Goal: Communication & Community: Share content

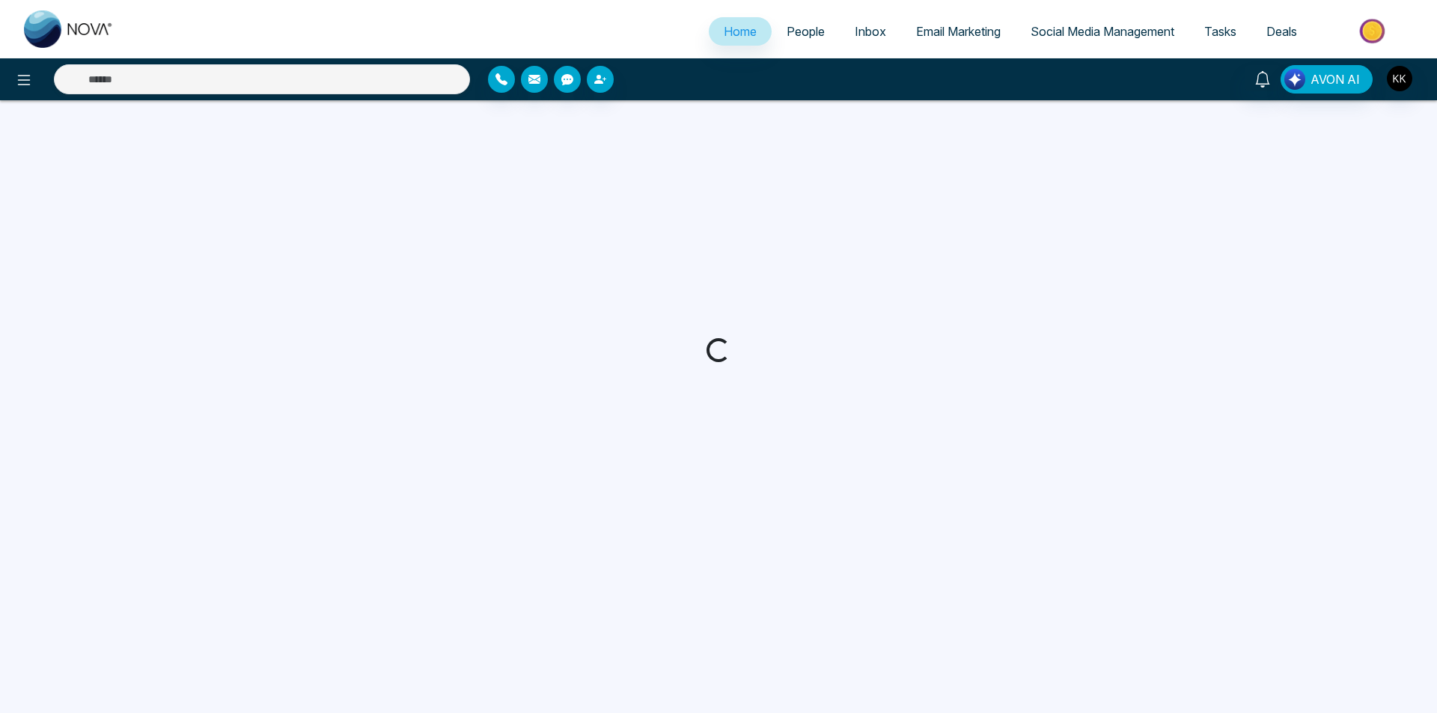
select select "*"
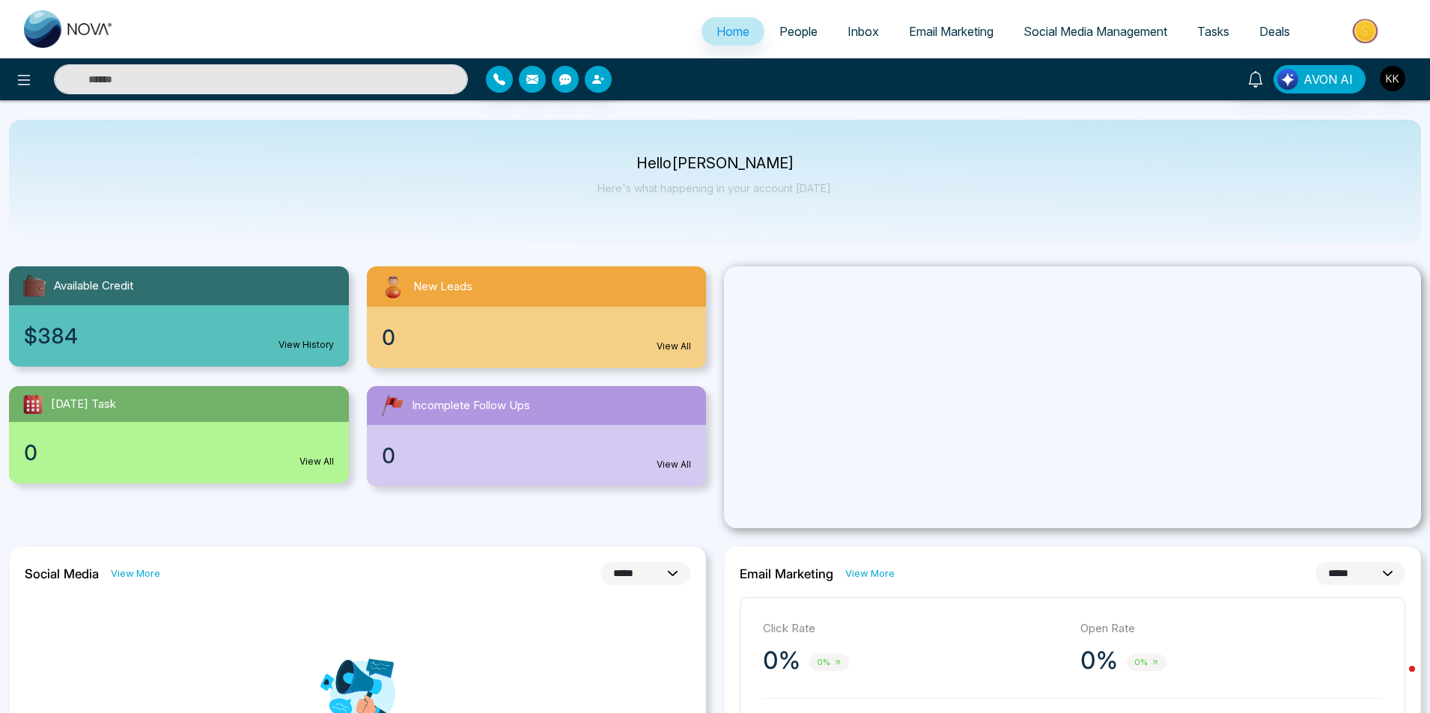
click at [1070, 28] on span "Social Media Management" at bounding box center [1095, 31] width 144 height 15
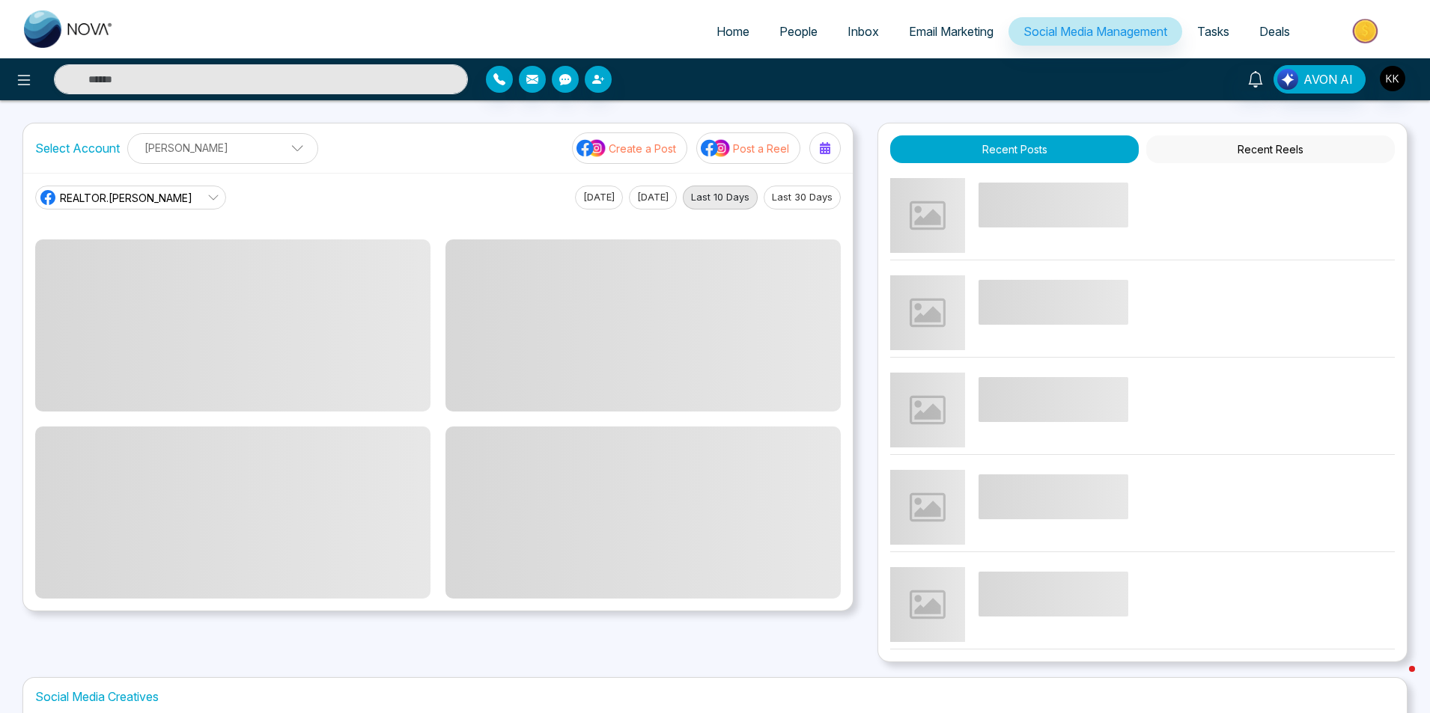
click at [617, 147] on p "Create a Post" at bounding box center [642, 149] width 67 height 16
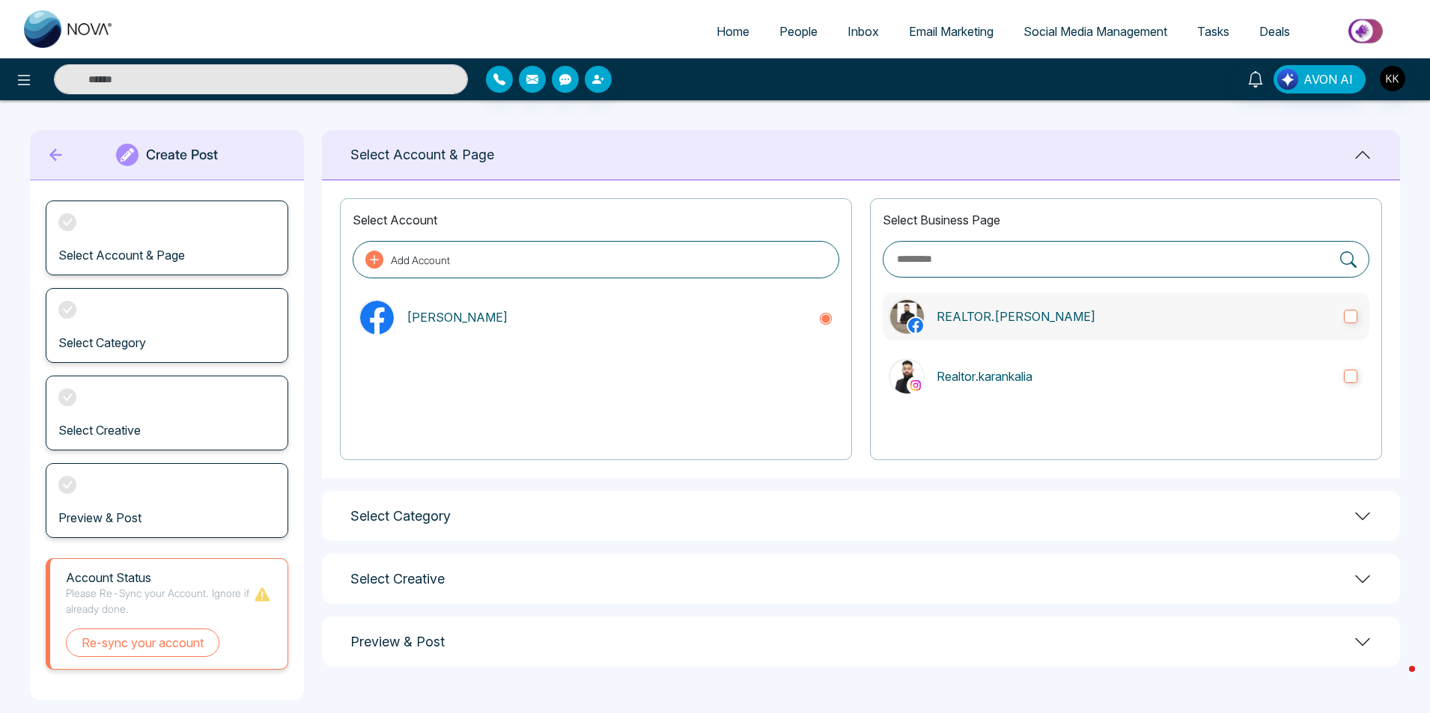
click at [1058, 311] on p "REALTOR.karan kalia" at bounding box center [1134, 317] width 395 height 18
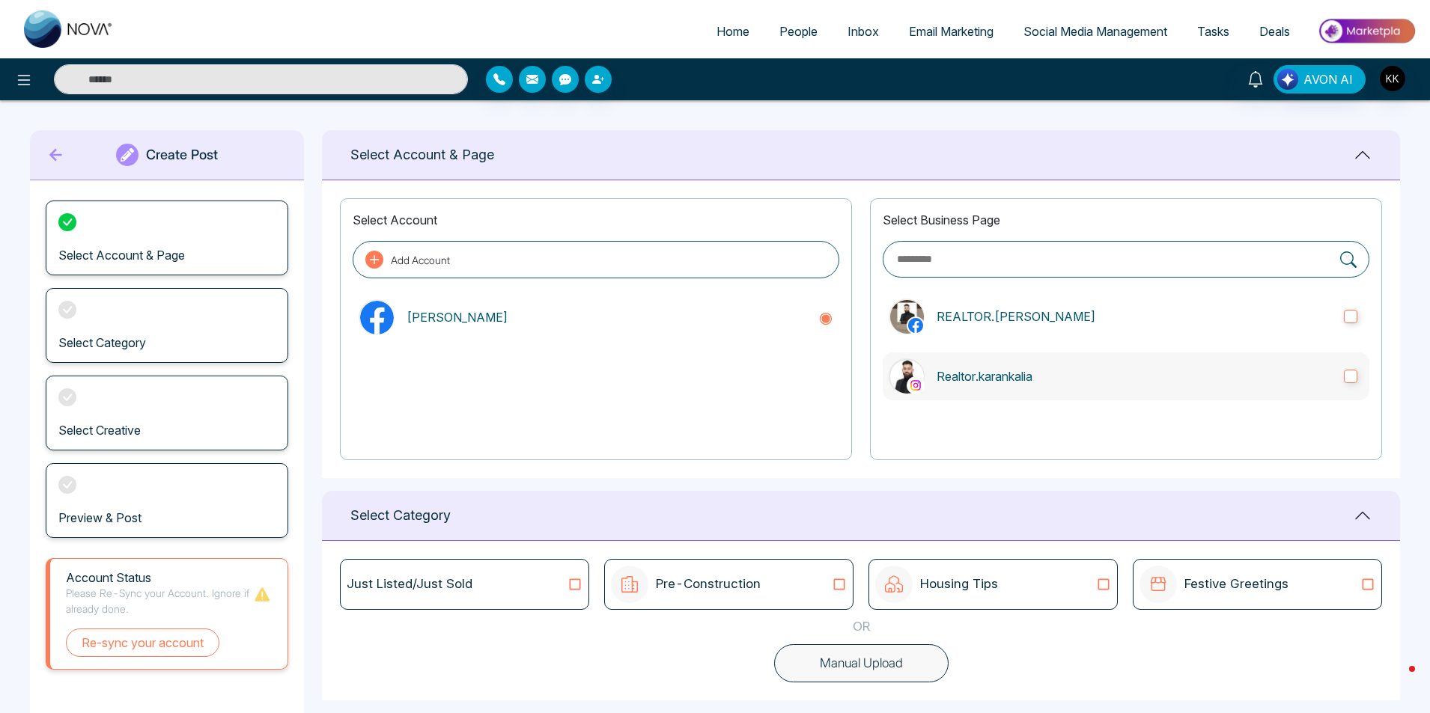
click at [1044, 372] on p "Realtor.karankalia" at bounding box center [1134, 377] width 395 height 18
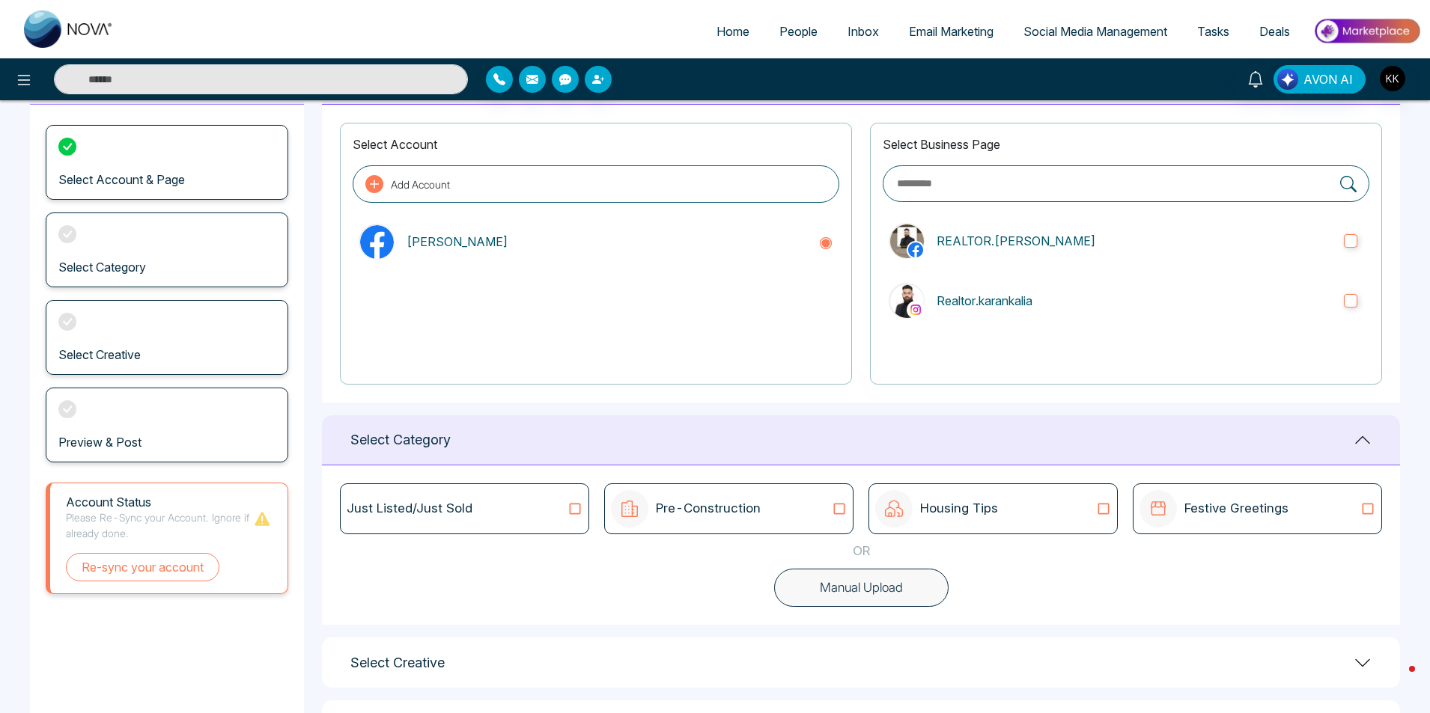
scroll to position [143, 0]
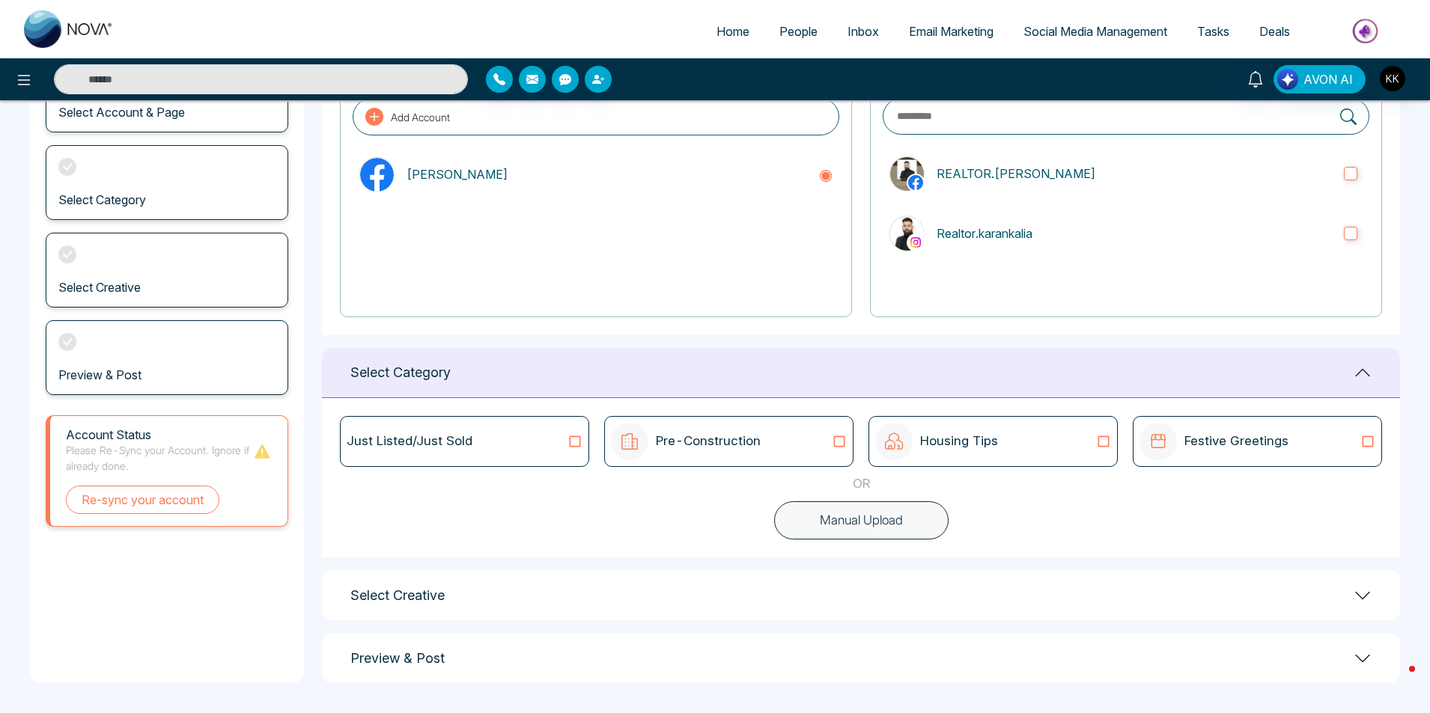
click at [539, 459] on div "Just Listed/Just Sold" at bounding box center [464, 441] width 249 height 51
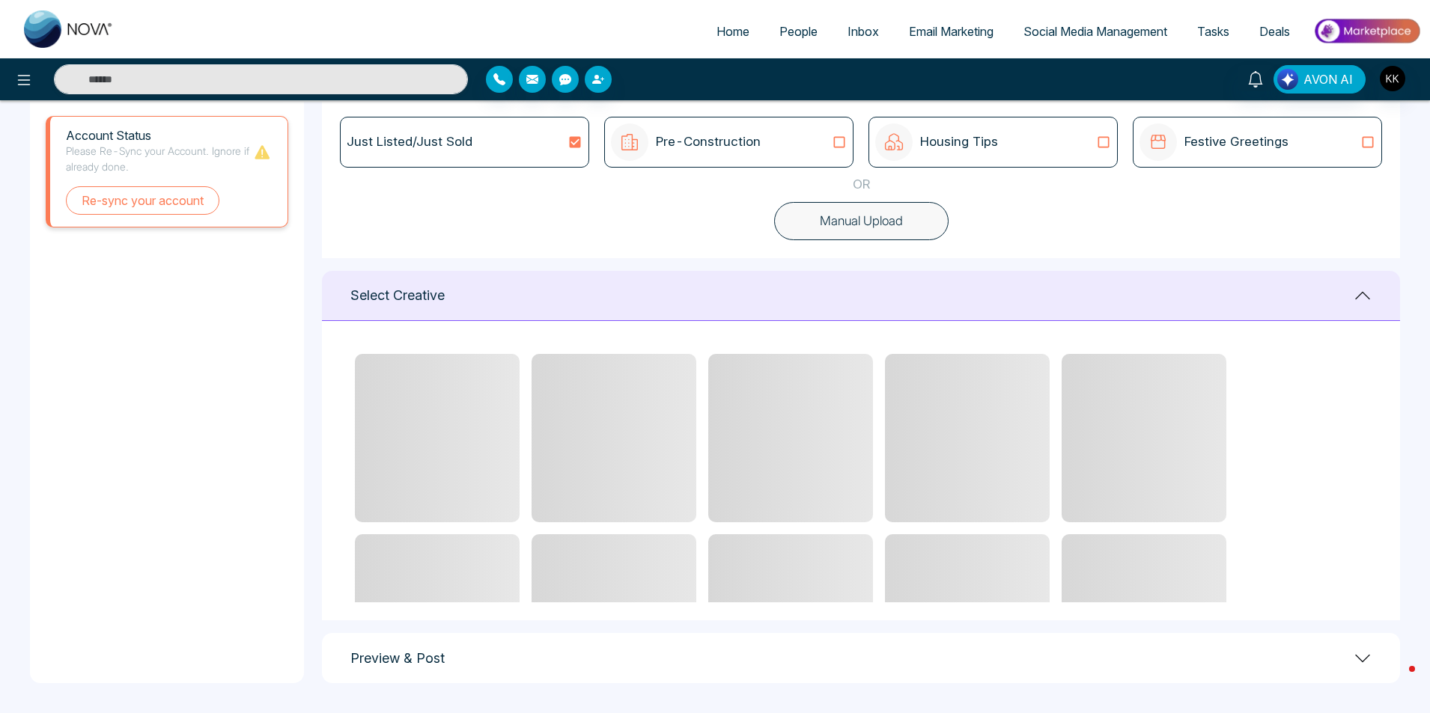
scroll to position [377, 0]
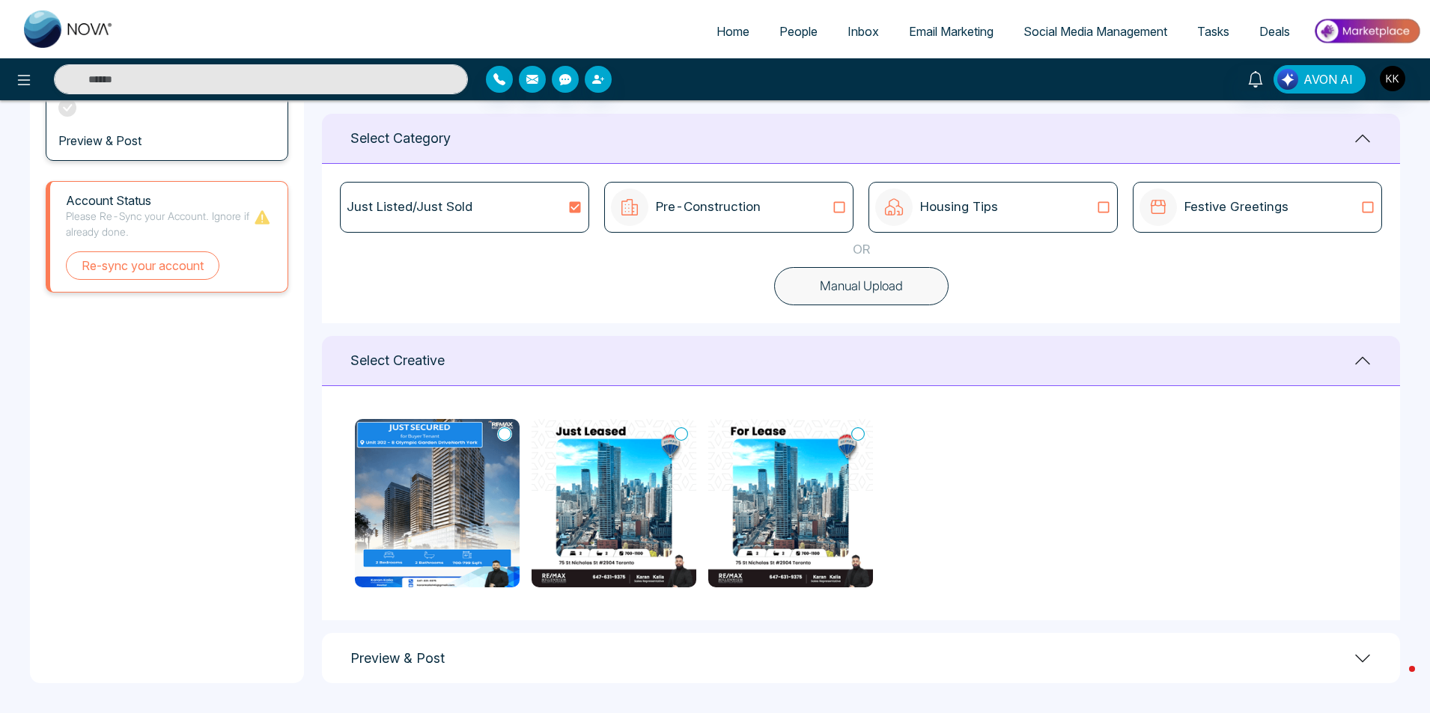
click at [399, 463] on img at bounding box center [437, 503] width 165 height 168
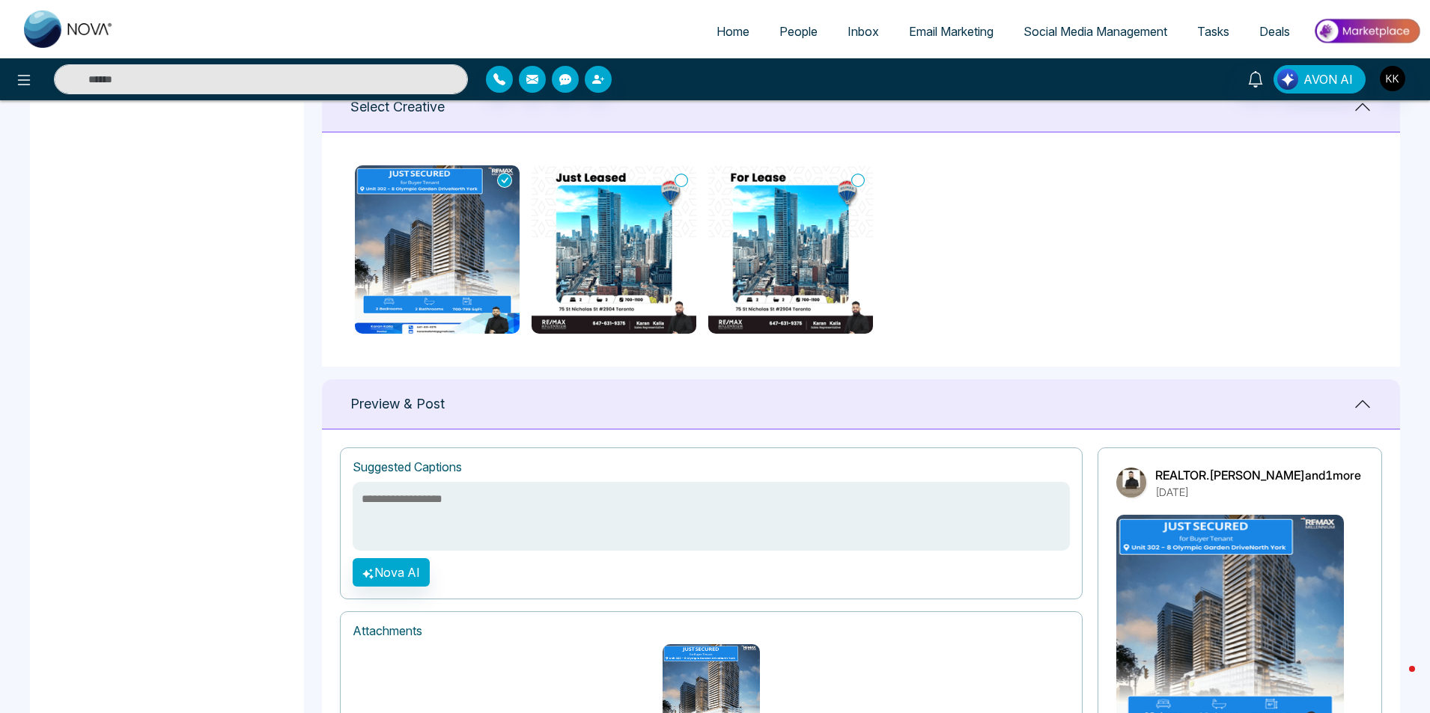
scroll to position [742, 0]
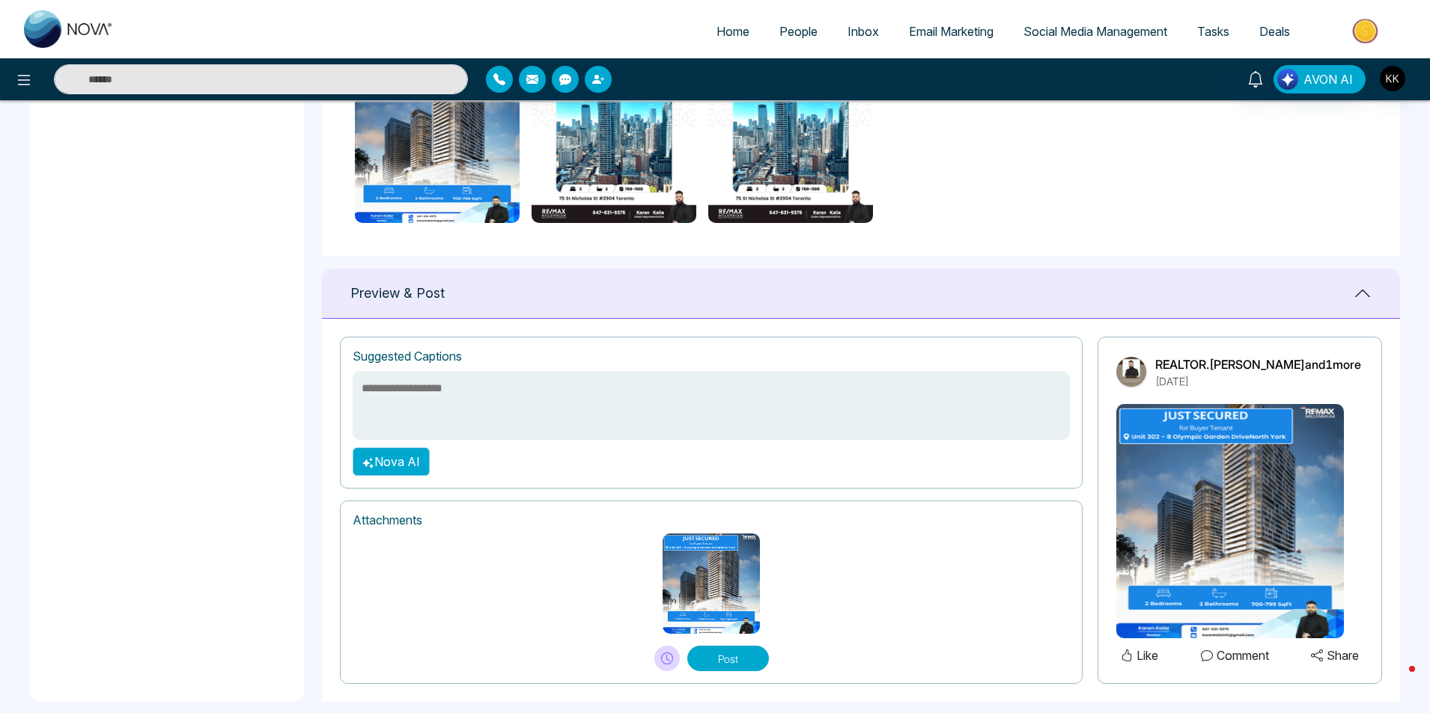
click at [404, 463] on button "Nova AI" at bounding box center [391, 462] width 77 height 28
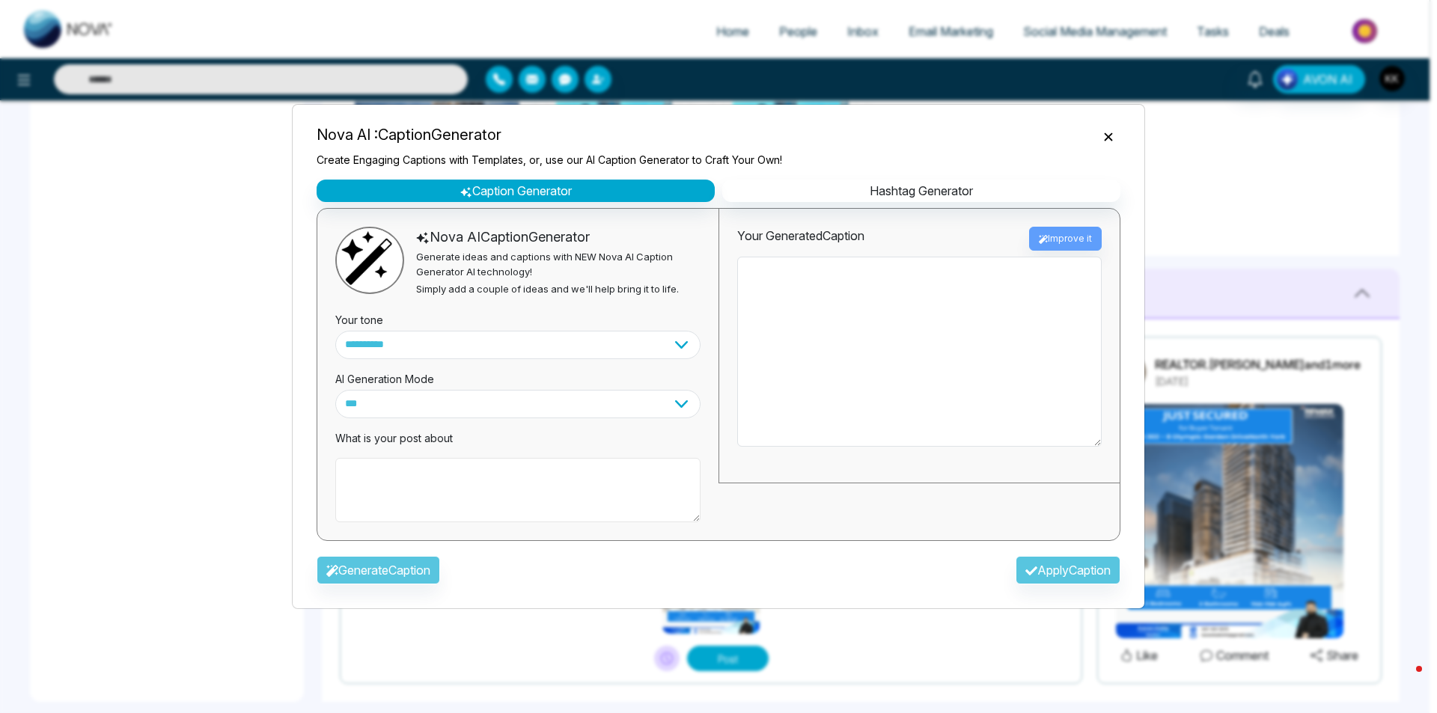
click at [453, 484] on textarea at bounding box center [517, 490] width 365 height 64
click at [809, 278] on textarea at bounding box center [919, 352] width 365 height 190
click at [442, 476] on textarea at bounding box center [517, 490] width 365 height 64
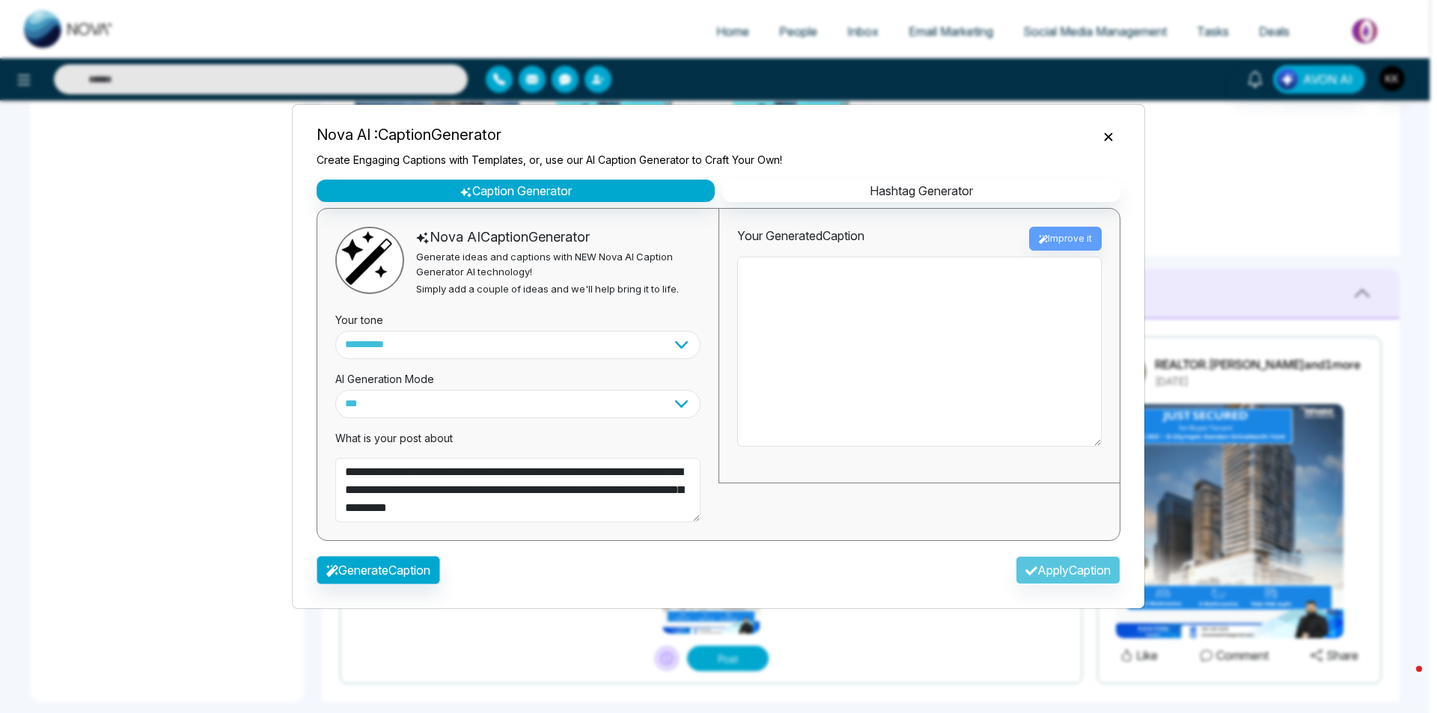
type textarea "**********"
click at [388, 574] on button "Generate Caption" at bounding box center [379, 570] width 124 height 28
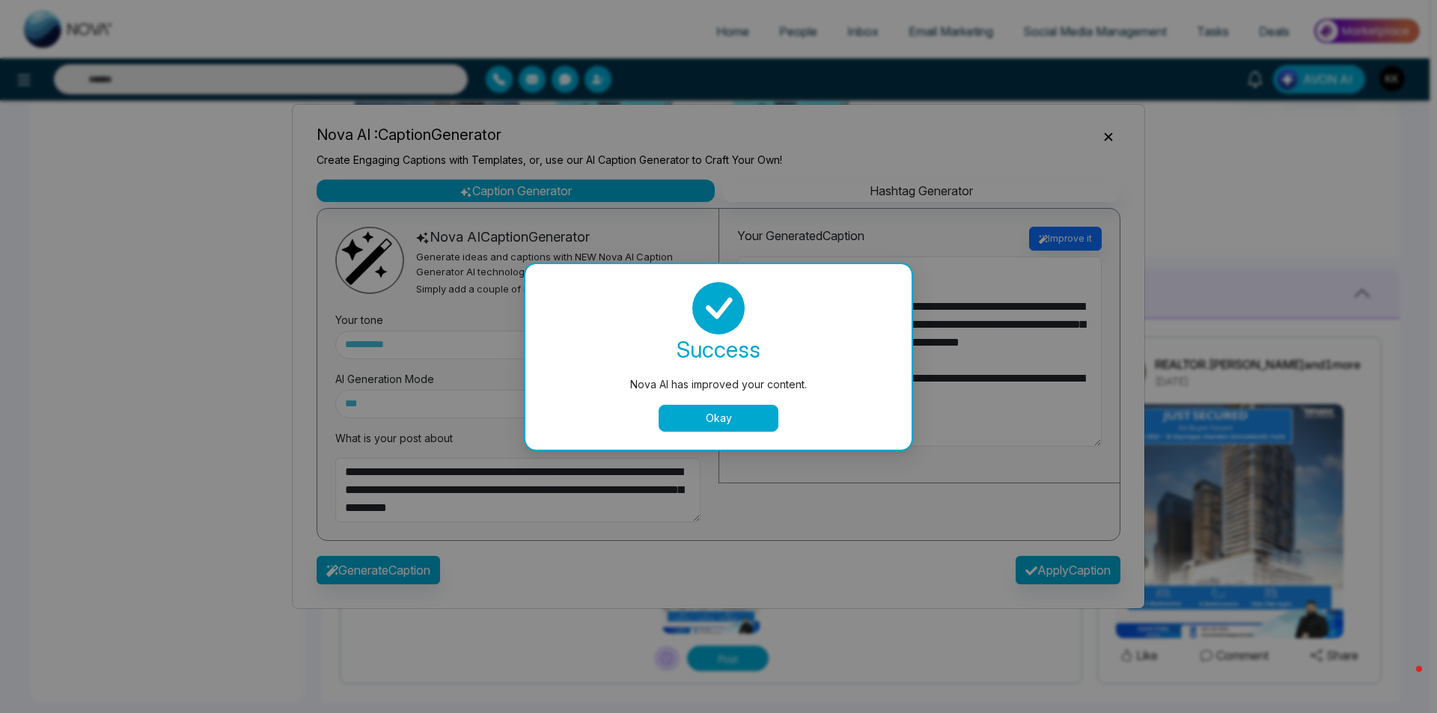
click at [731, 418] on button "Okay" at bounding box center [719, 418] width 120 height 27
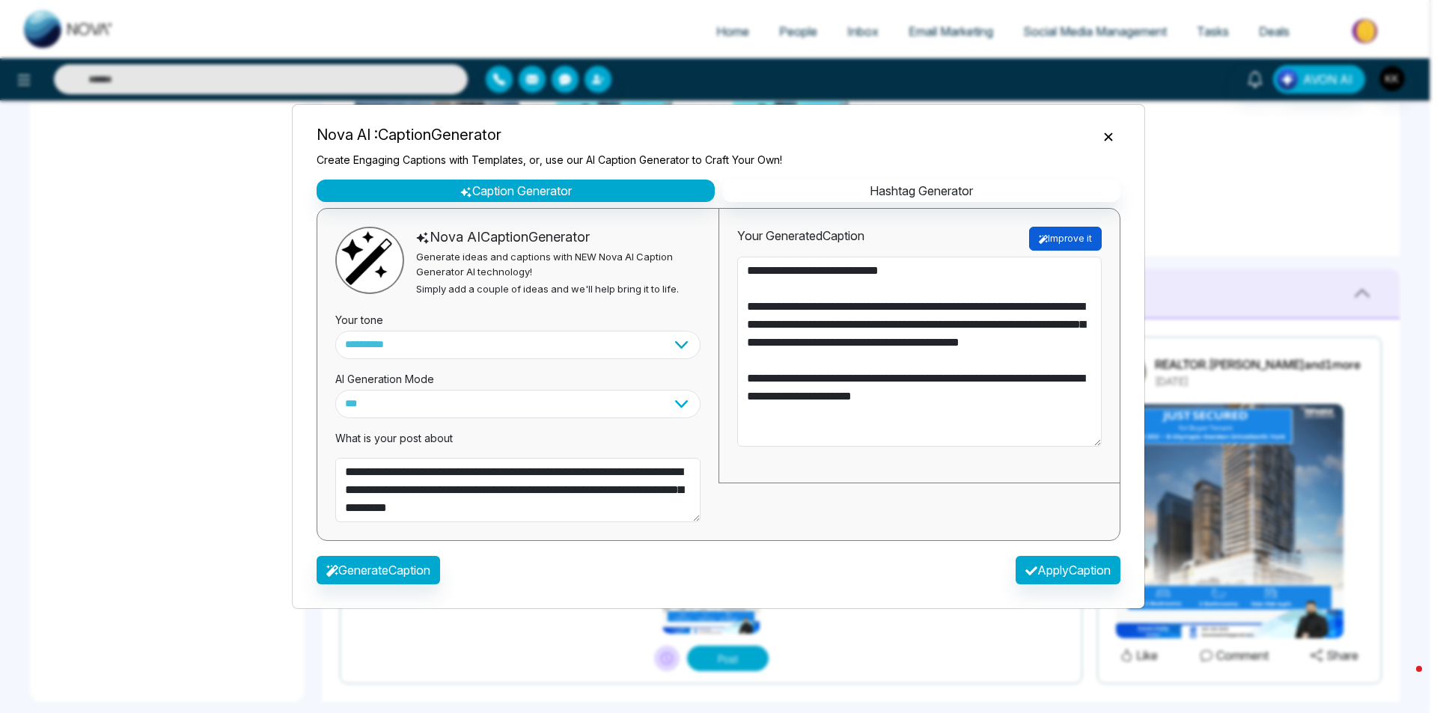
click at [1072, 239] on button "Improve it" at bounding box center [1065, 239] width 73 height 24
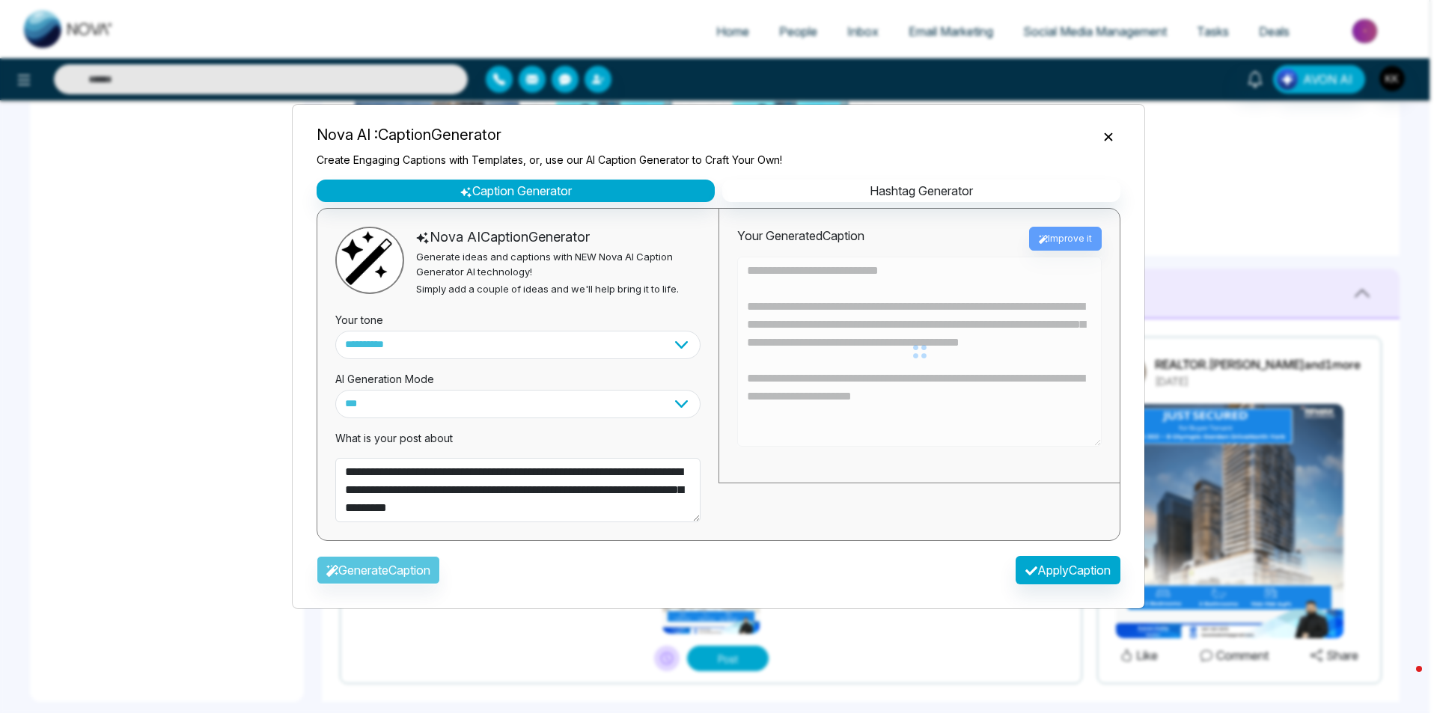
type textarea "**********"
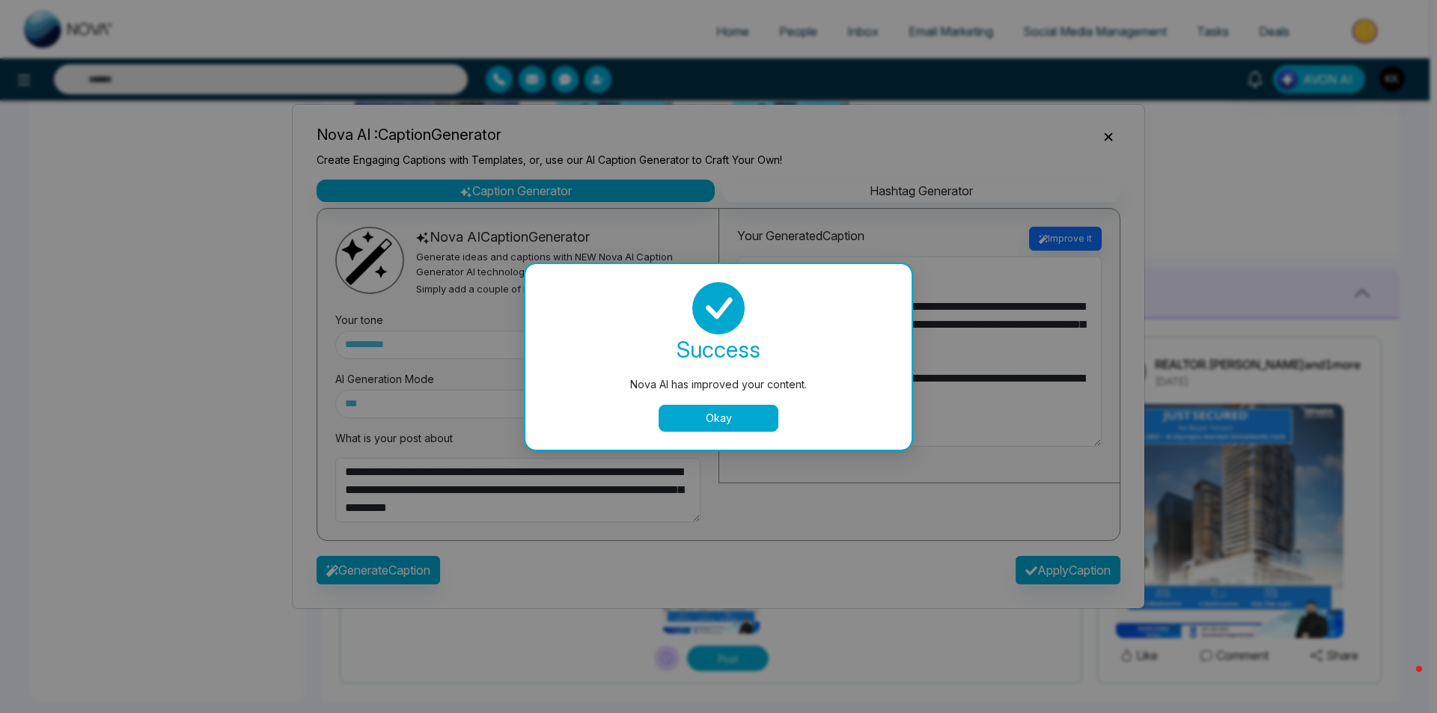
click at [752, 418] on button "Okay" at bounding box center [719, 418] width 120 height 27
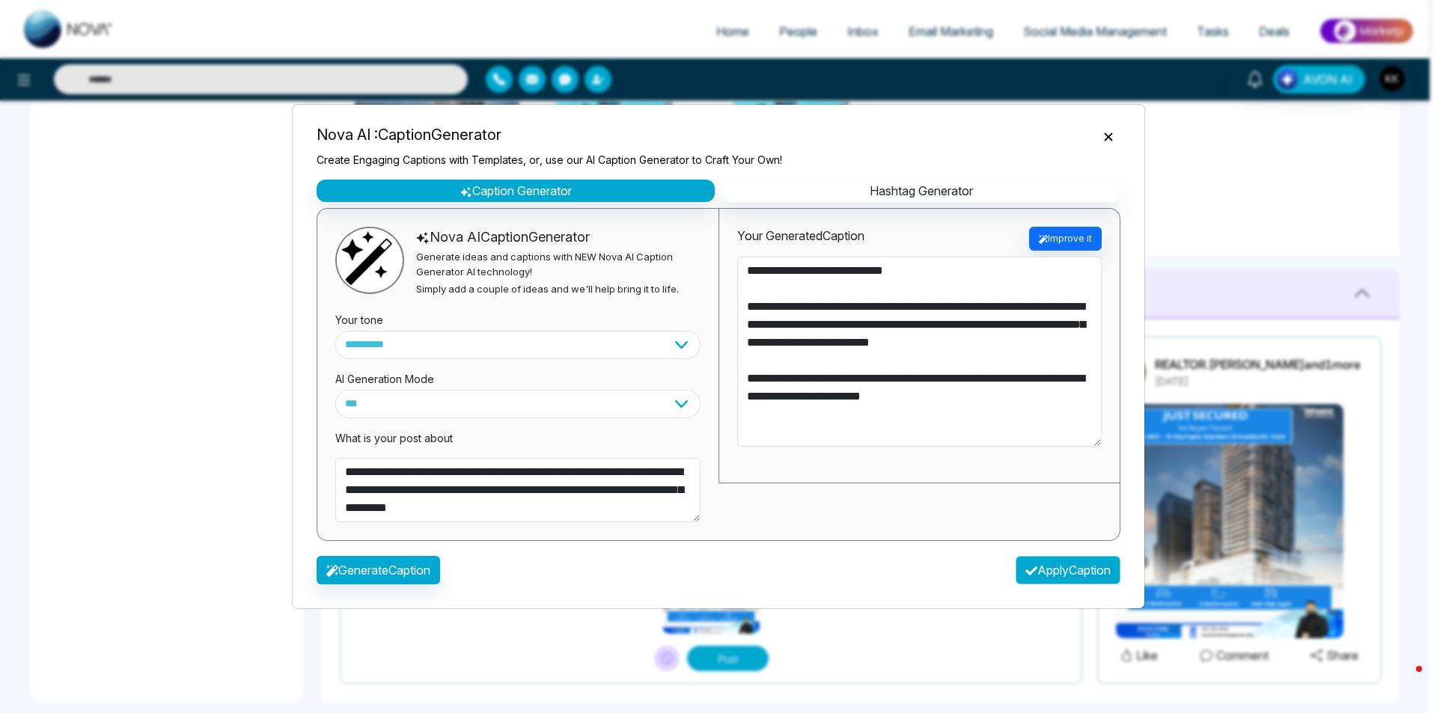
click at [1048, 575] on button "Apply Caption" at bounding box center [1068, 570] width 105 height 28
type textarea "**********"
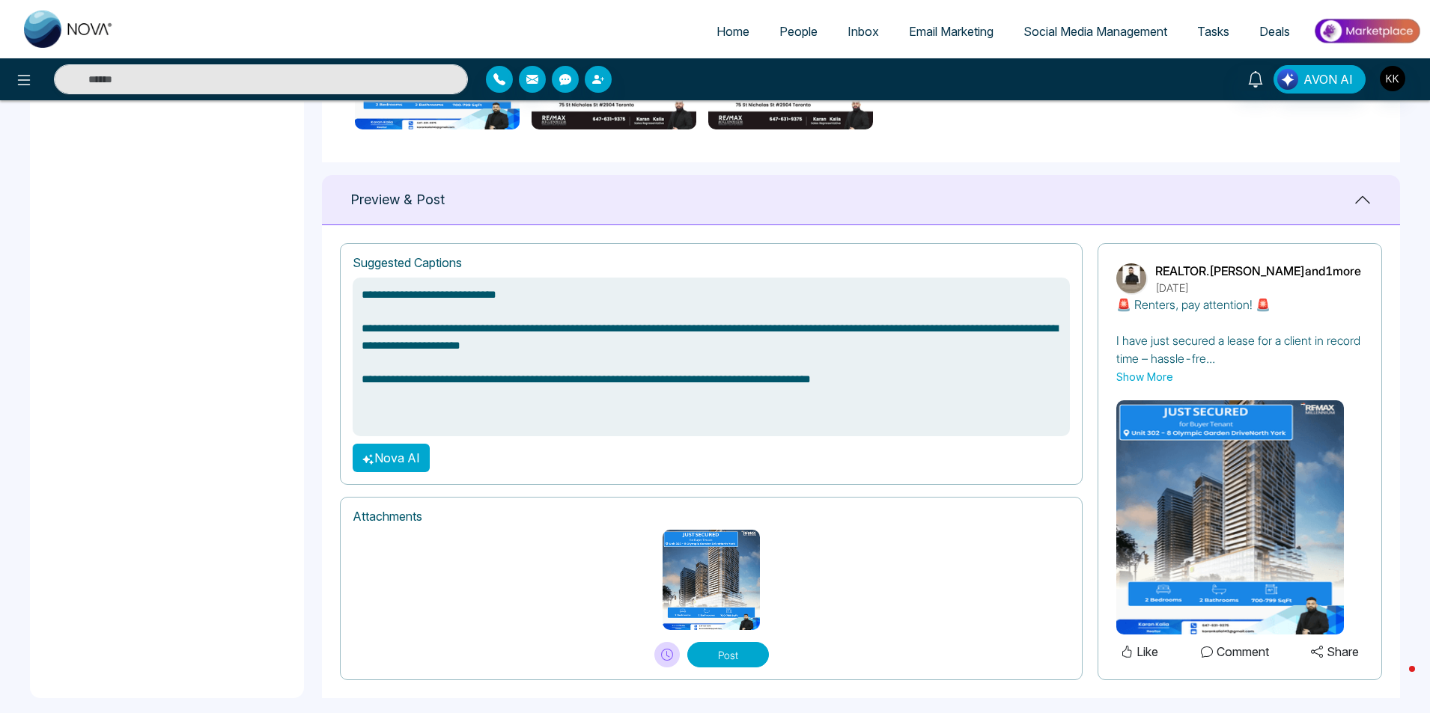
scroll to position [850, 0]
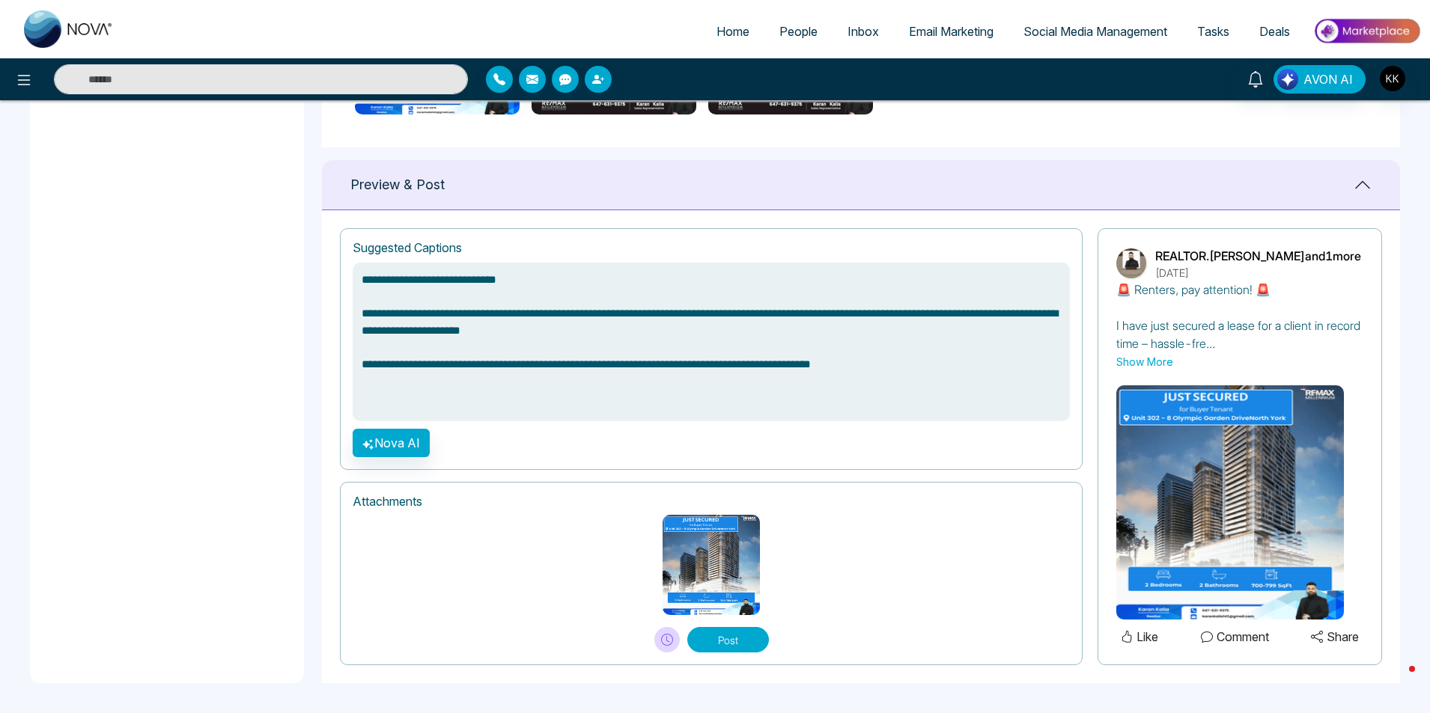
drag, startPoint x: 416, startPoint y: 405, endPoint x: 389, endPoint y: 391, distance: 31.1
click at [416, 404] on textarea "**********" at bounding box center [711, 342] width 717 height 159
click at [406, 397] on textarea "**********" at bounding box center [711, 342] width 717 height 159
click at [913, 362] on textarea "**********" at bounding box center [711, 342] width 717 height 159
type textarea "**********"
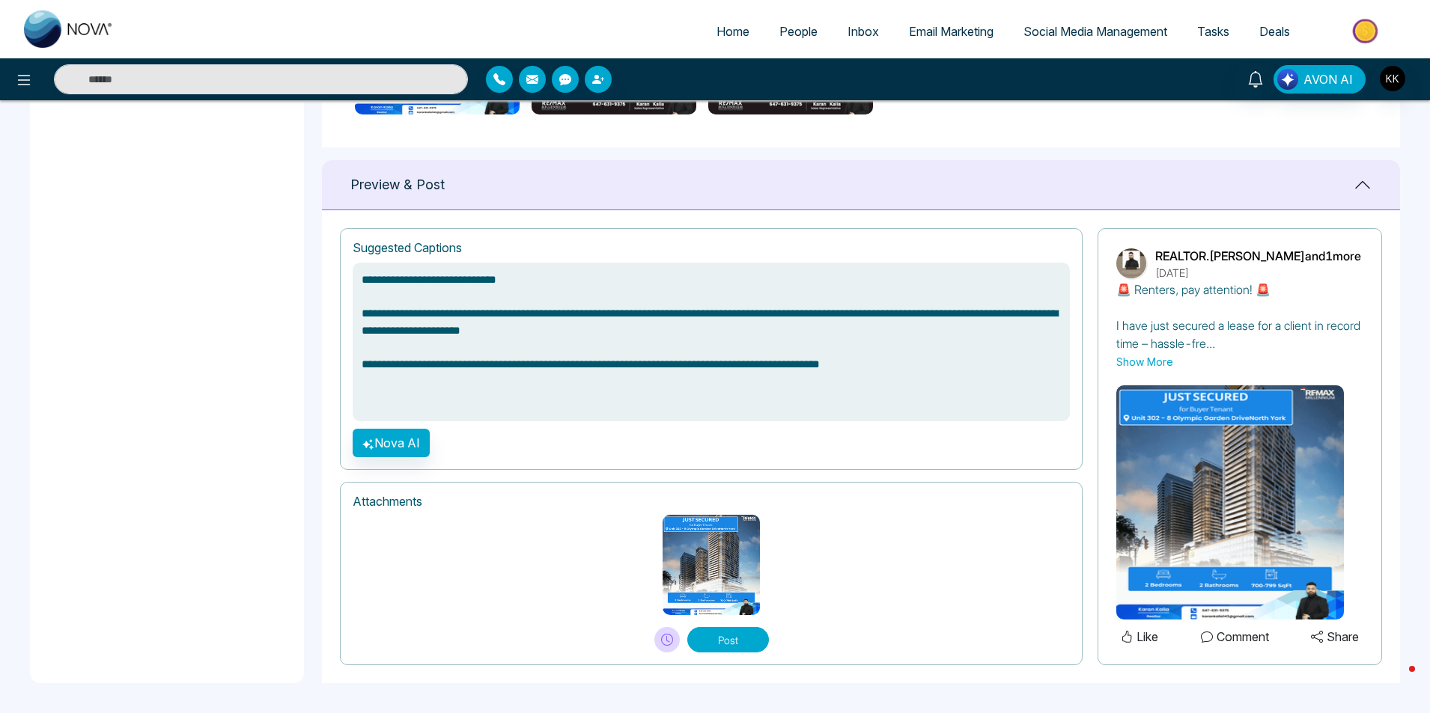
click at [1142, 364] on button "Show More" at bounding box center [1144, 362] width 57 height 16
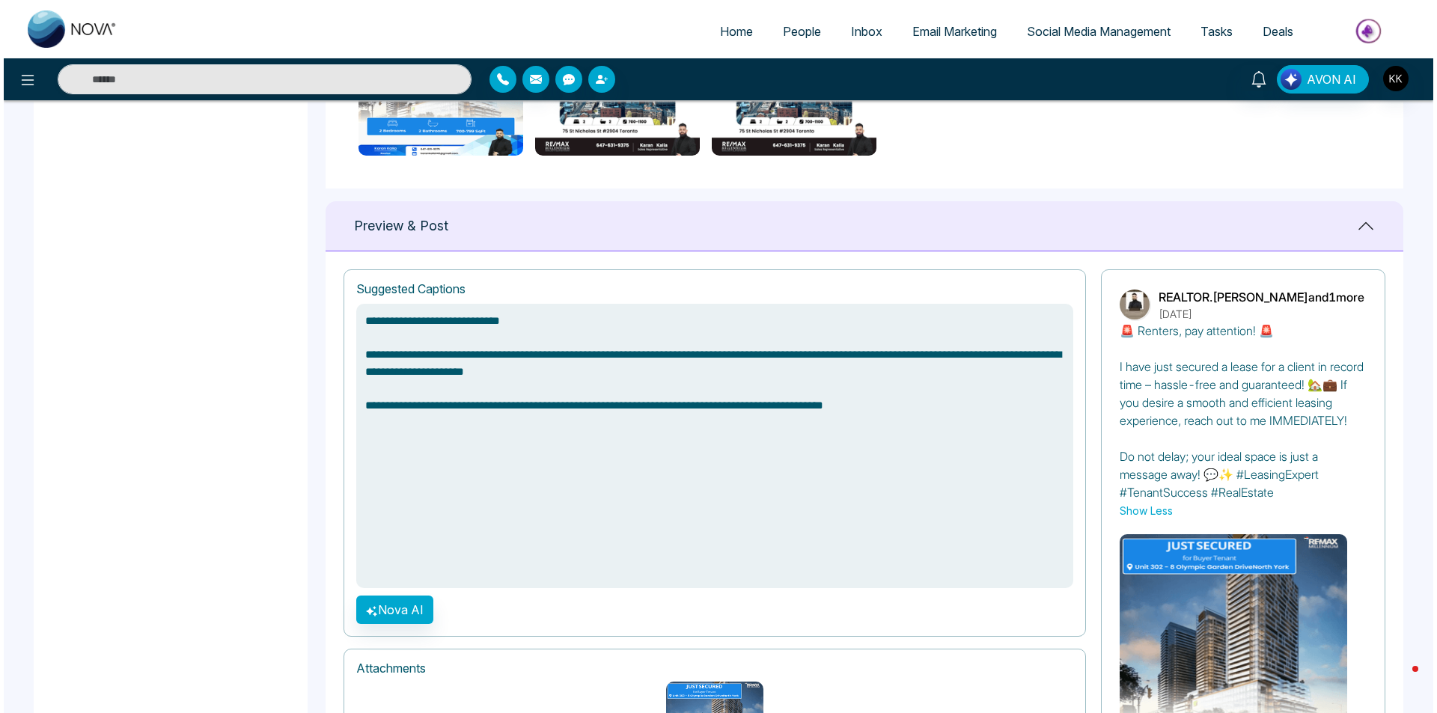
scroll to position [901, 0]
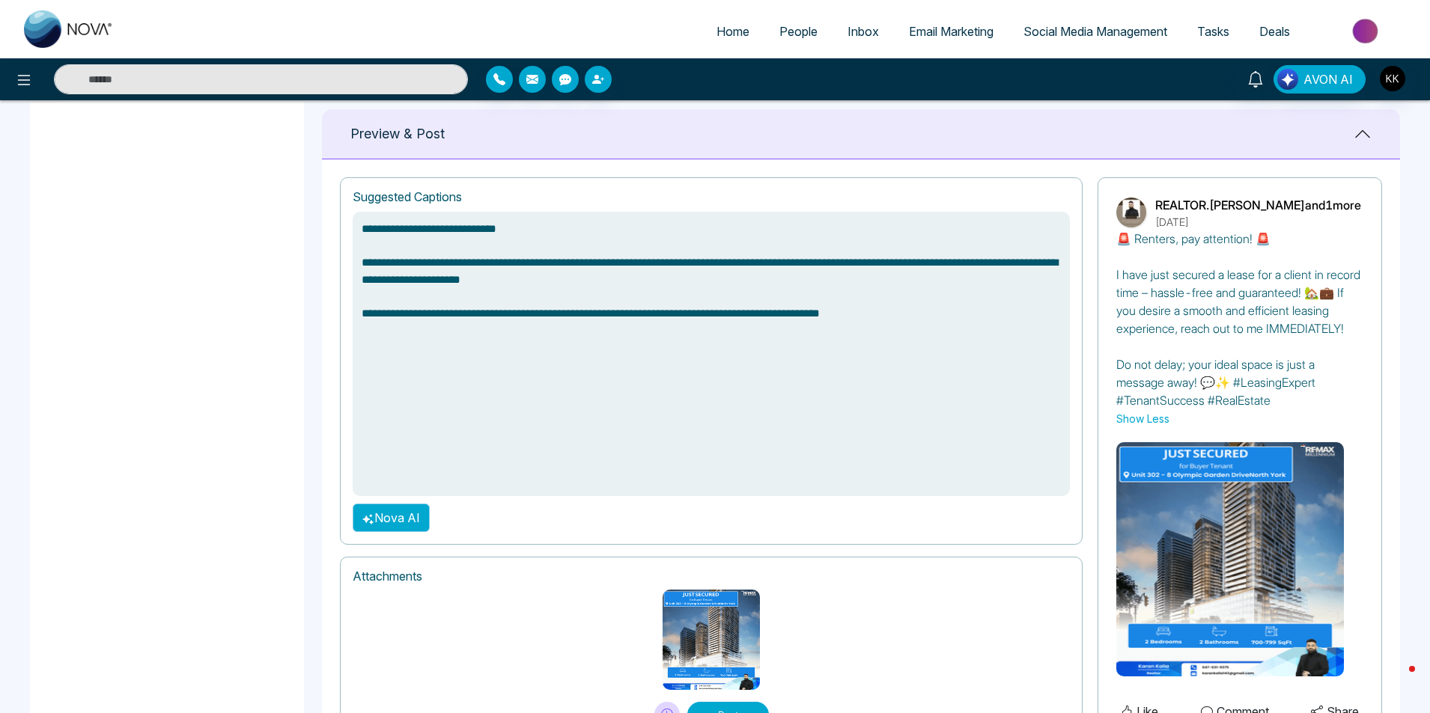
click at [375, 516] on button "Nova AI" at bounding box center [391, 518] width 77 height 28
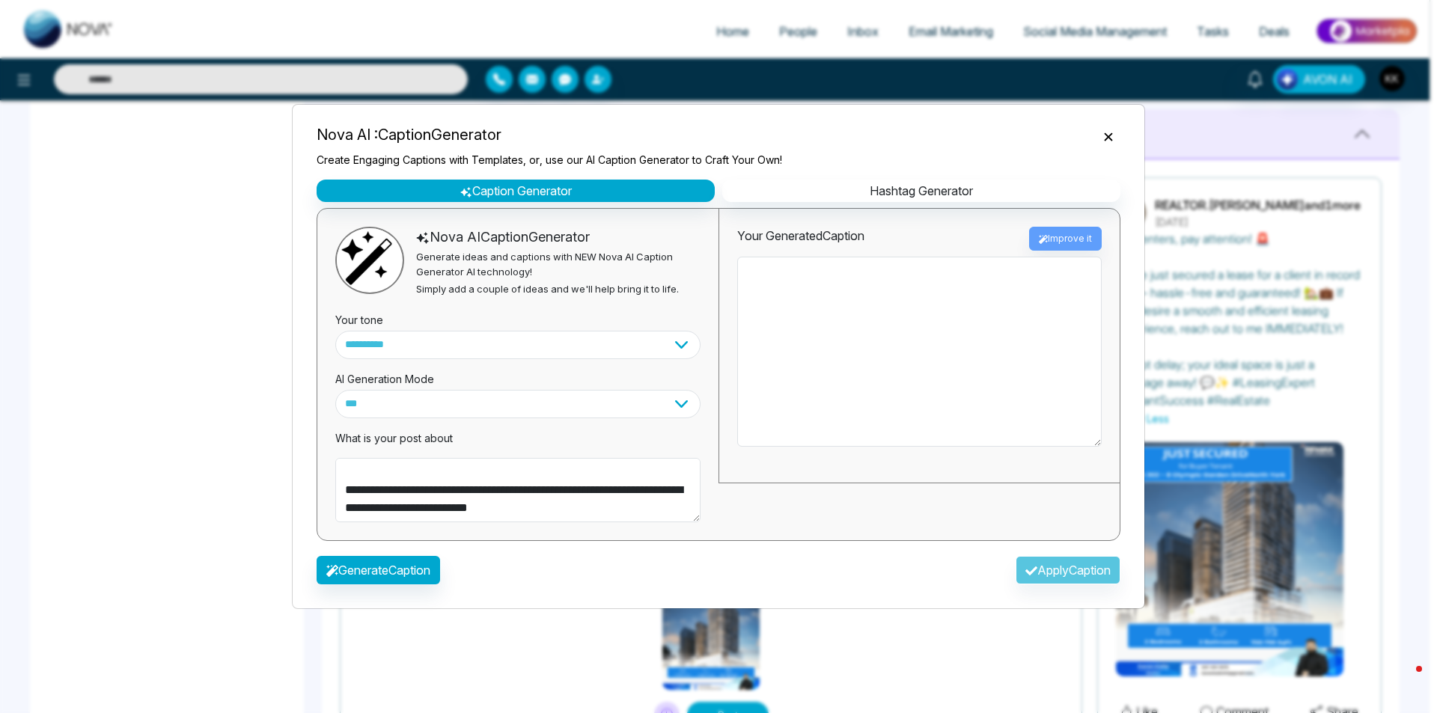
scroll to position [144, 0]
click at [1044, 238] on div "Your Generated Caption Improve it" at bounding box center [919, 239] width 365 height 24
click at [406, 560] on button "Generate Caption" at bounding box center [379, 570] width 124 height 28
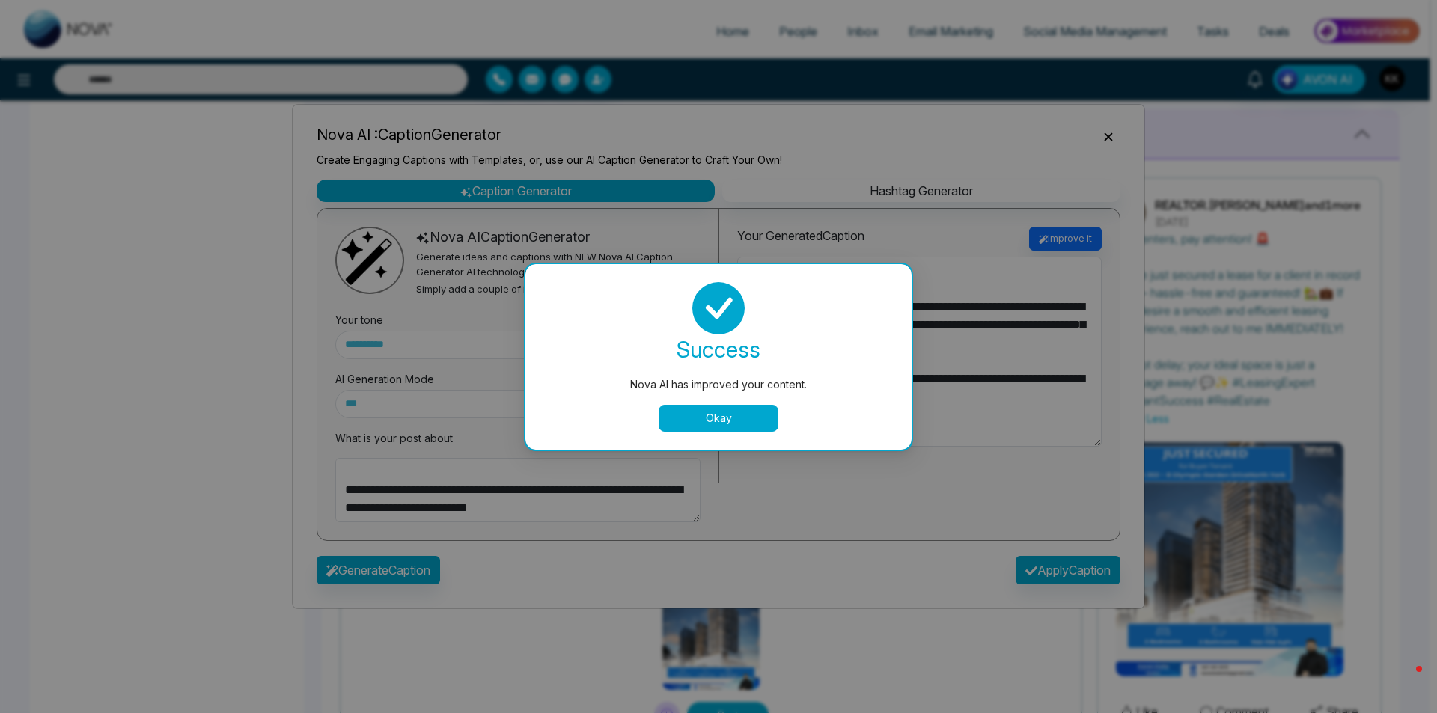
click at [728, 416] on button "Okay" at bounding box center [719, 418] width 120 height 27
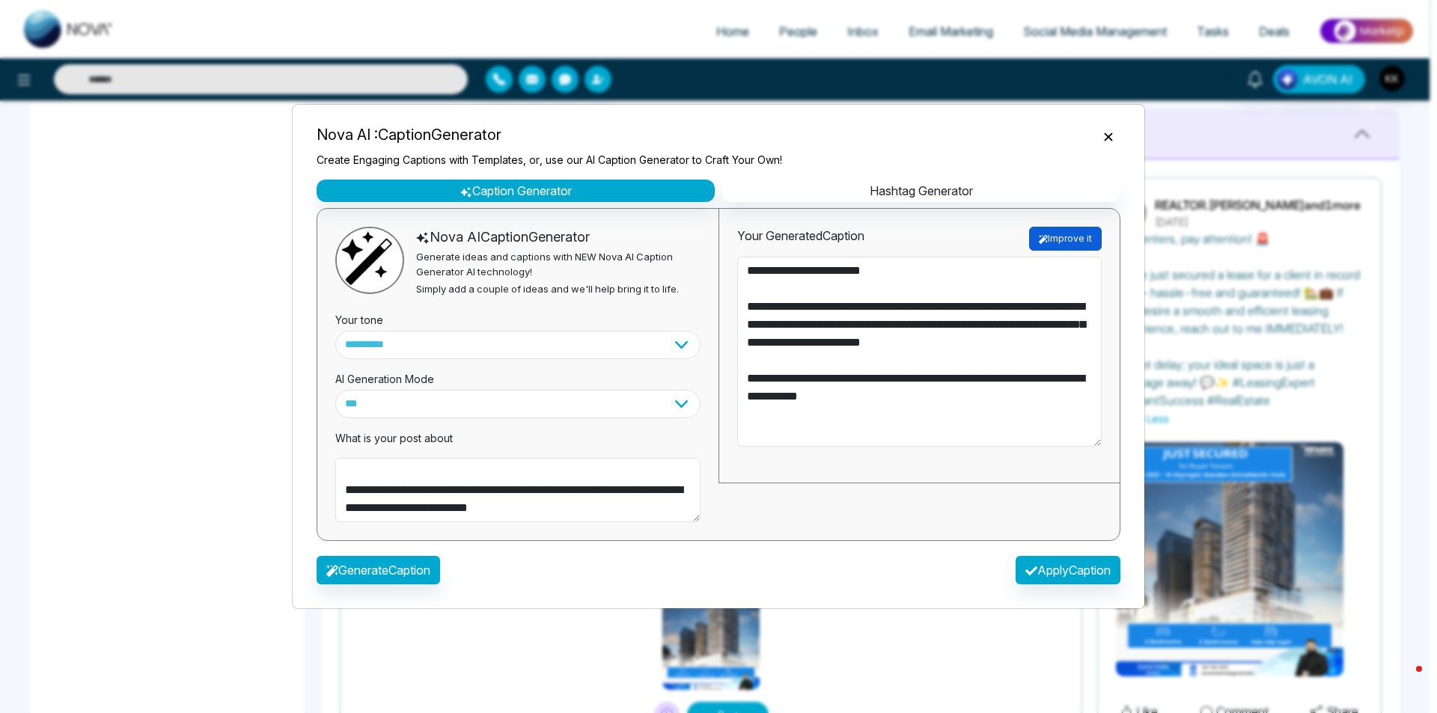
click at [1068, 237] on button "Improve it" at bounding box center [1065, 239] width 73 height 24
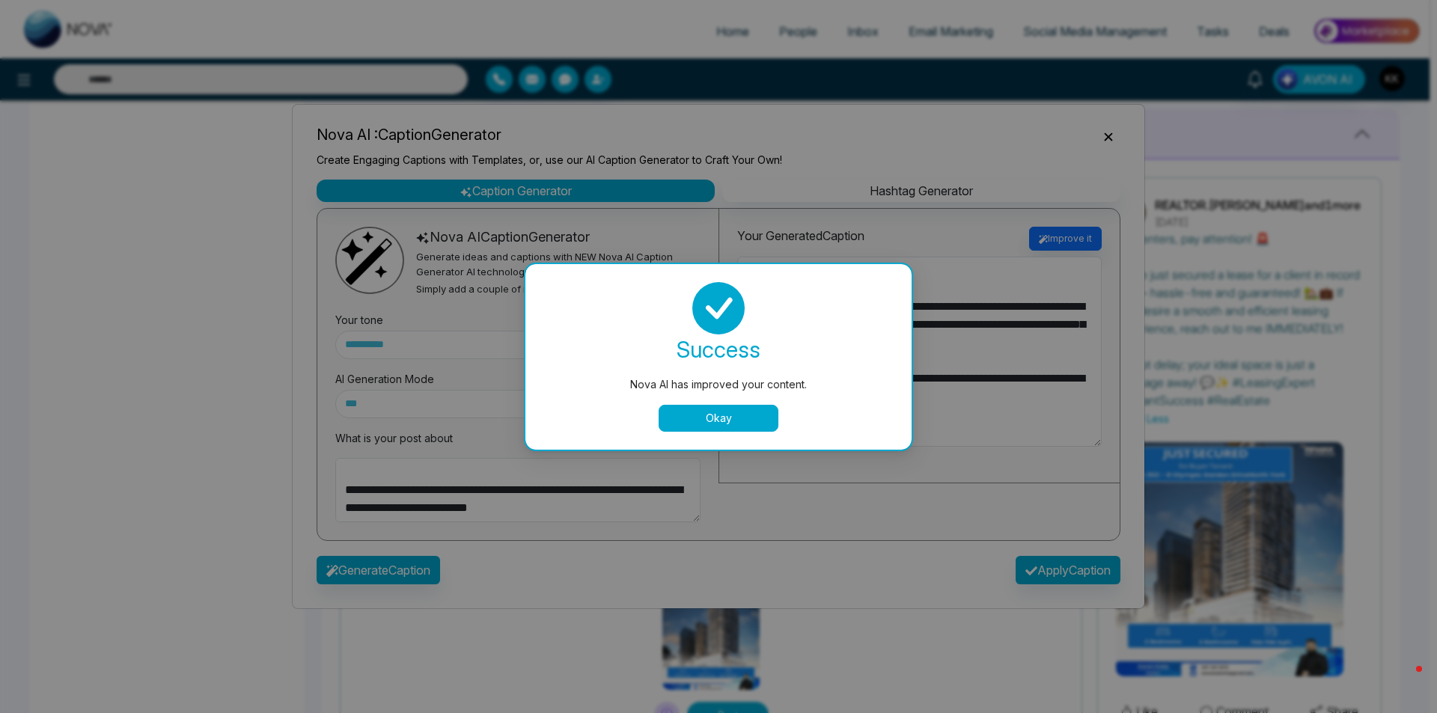
click at [736, 420] on button "Okay" at bounding box center [719, 418] width 120 height 27
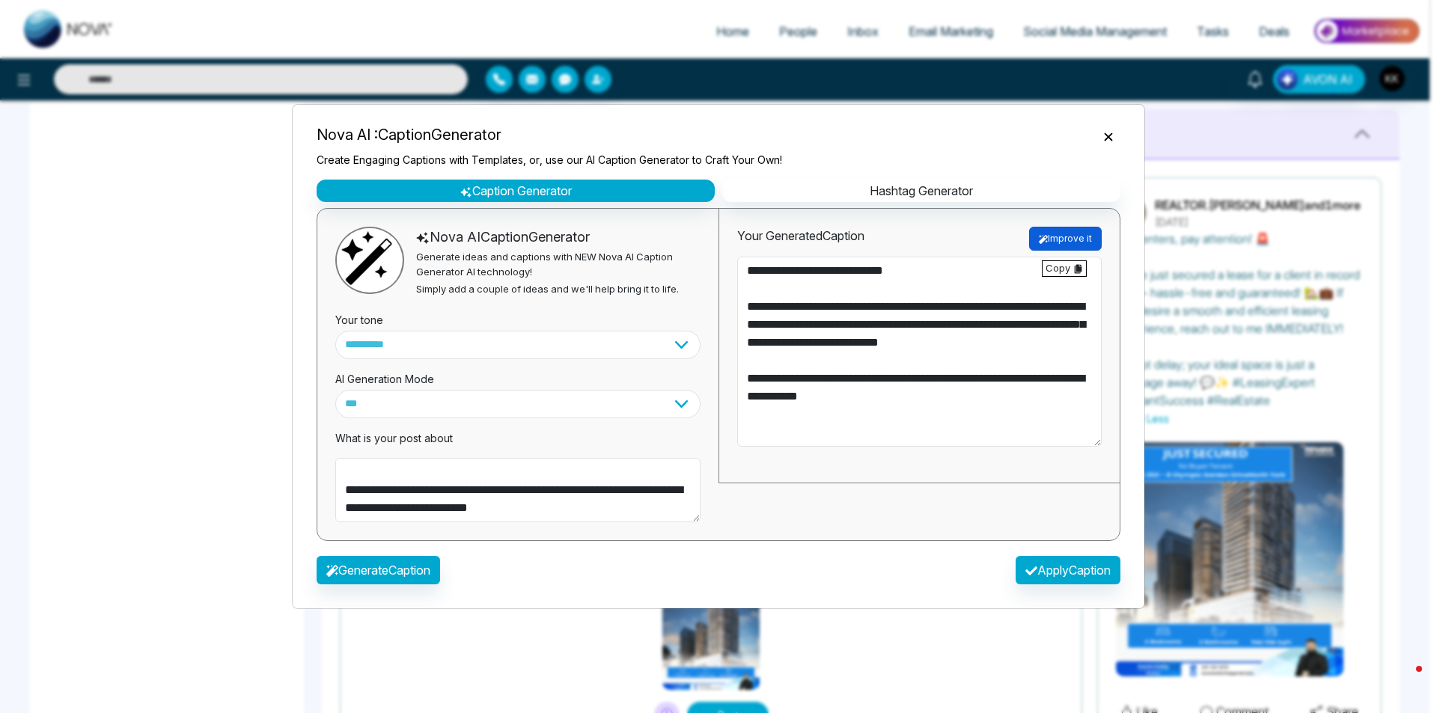
click at [1074, 227] on button "Improve it" at bounding box center [1065, 239] width 73 height 24
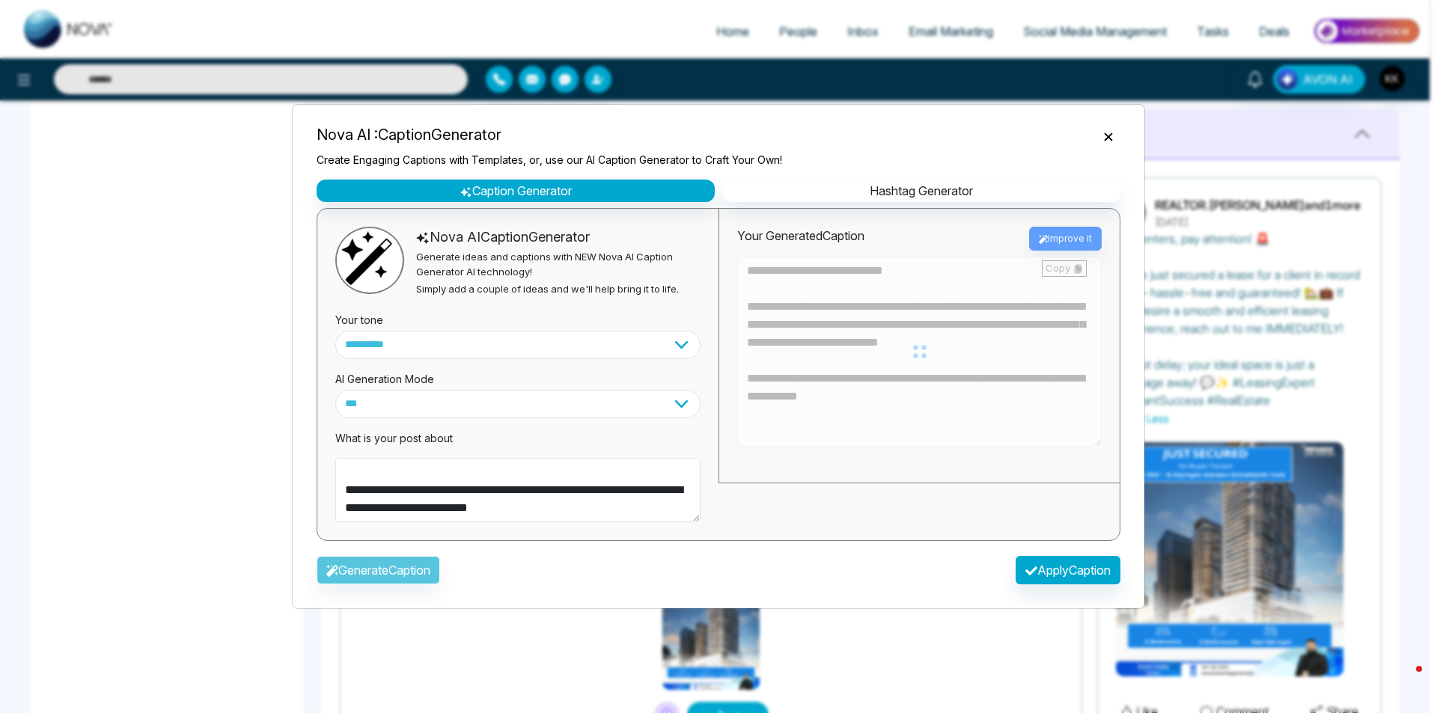
type textarea "**********"
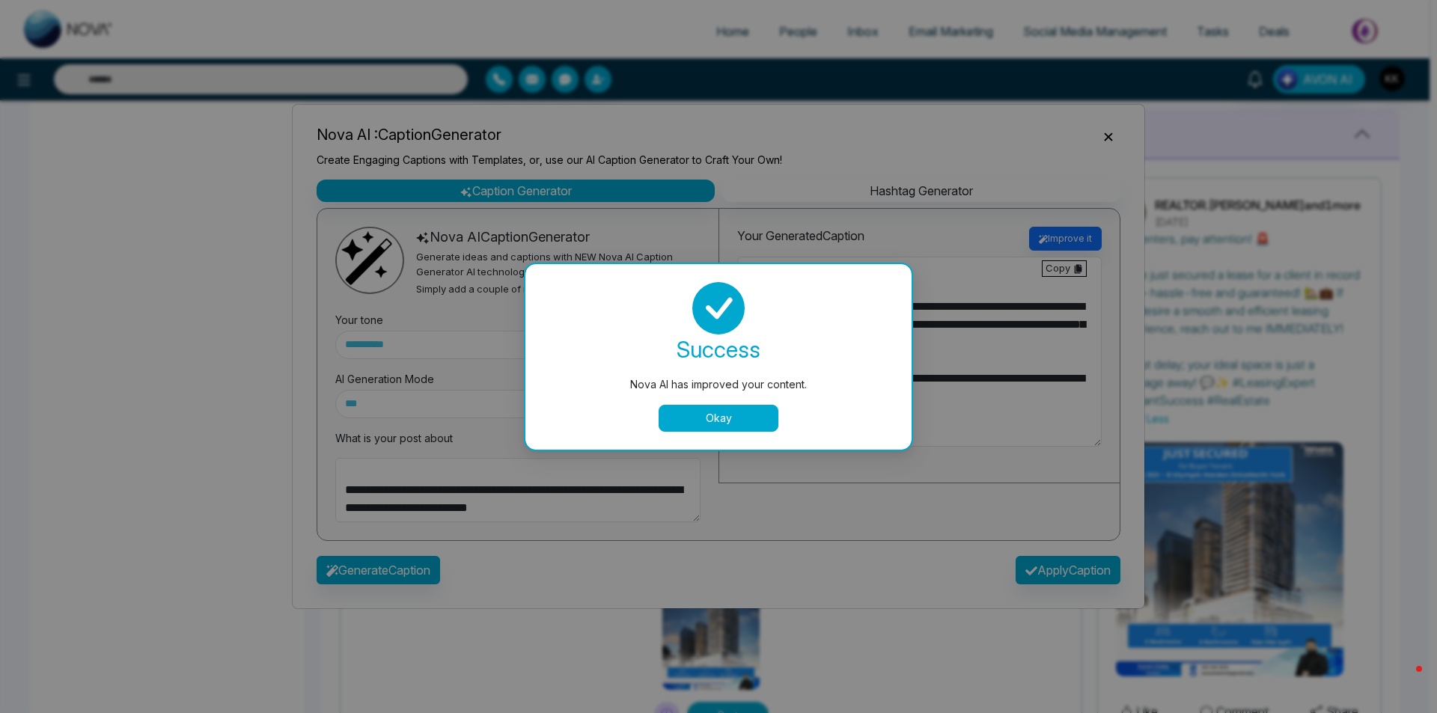
click at [730, 419] on button "Okay" at bounding box center [719, 418] width 120 height 27
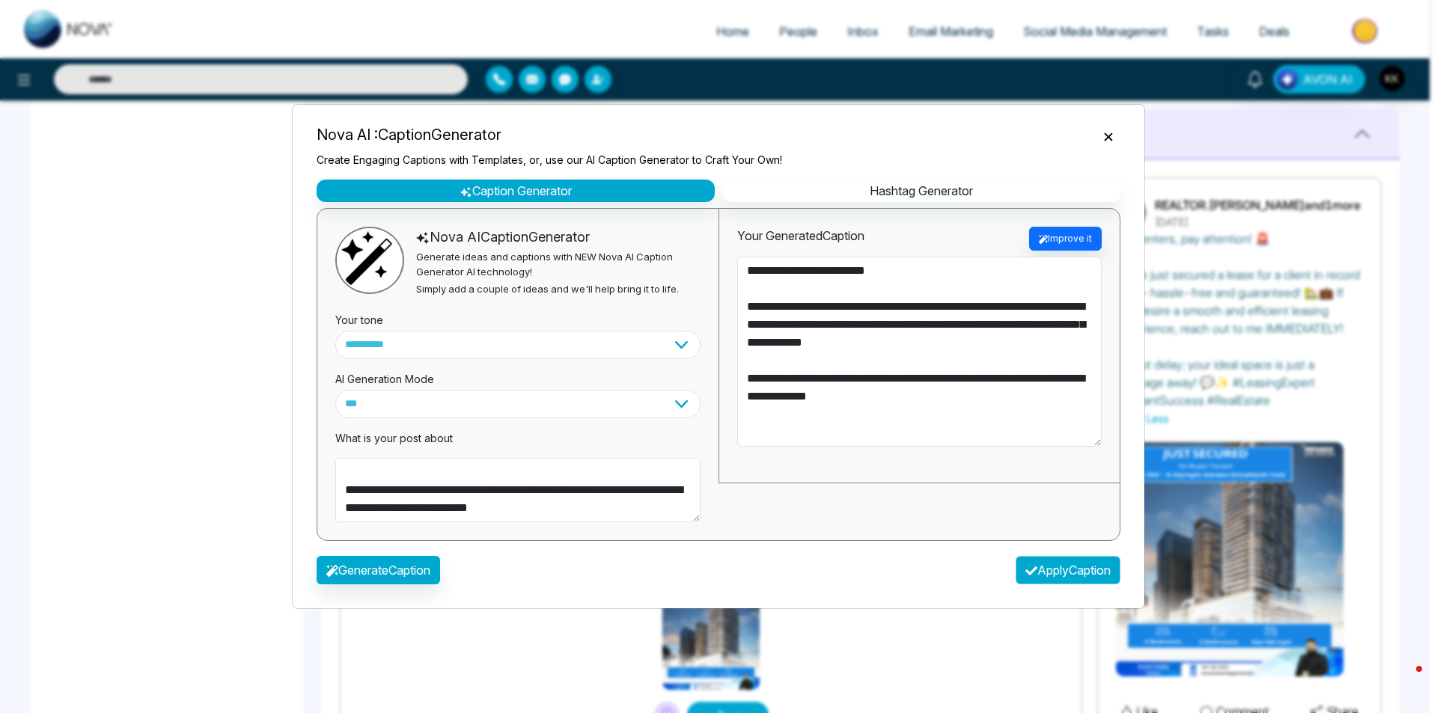
click at [1079, 569] on button "Apply Caption" at bounding box center [1068, 570] width 105 height 28
type textarea "**********"
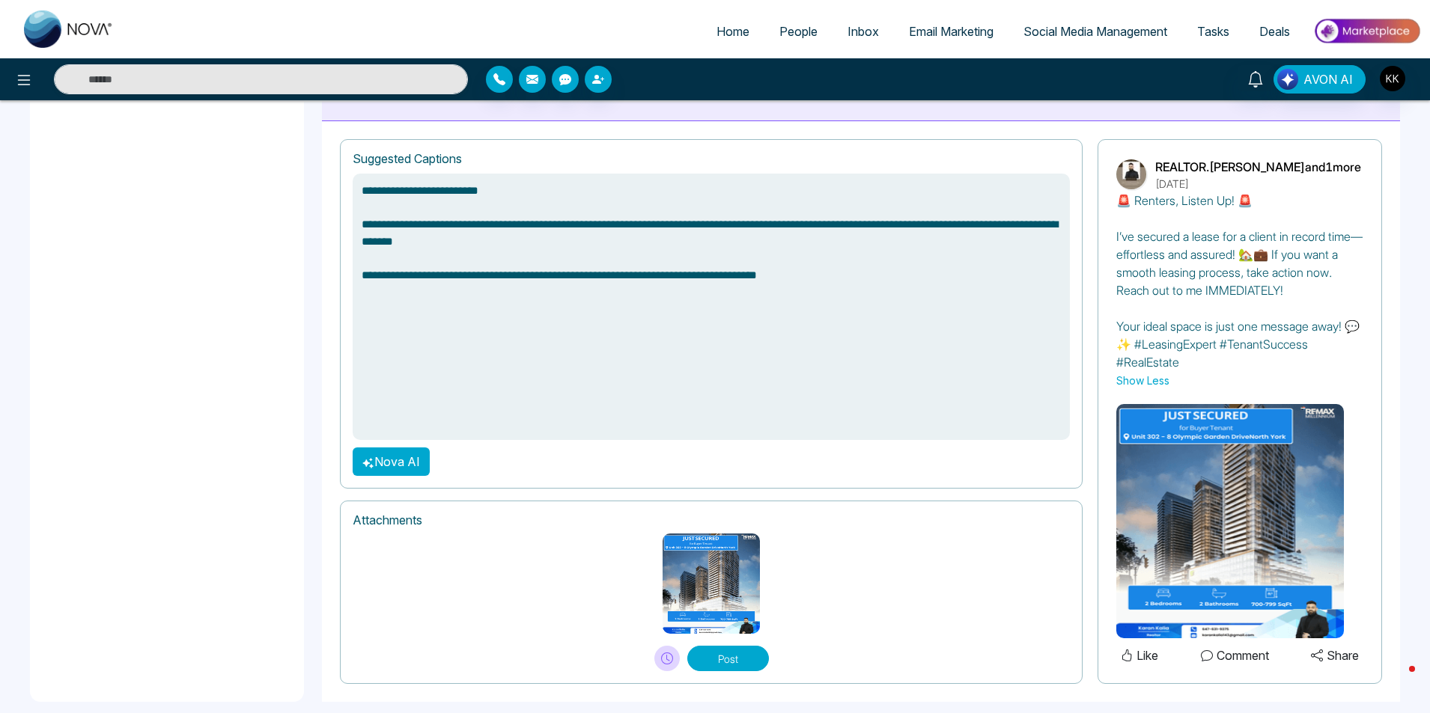
scroll to position [958, 0]
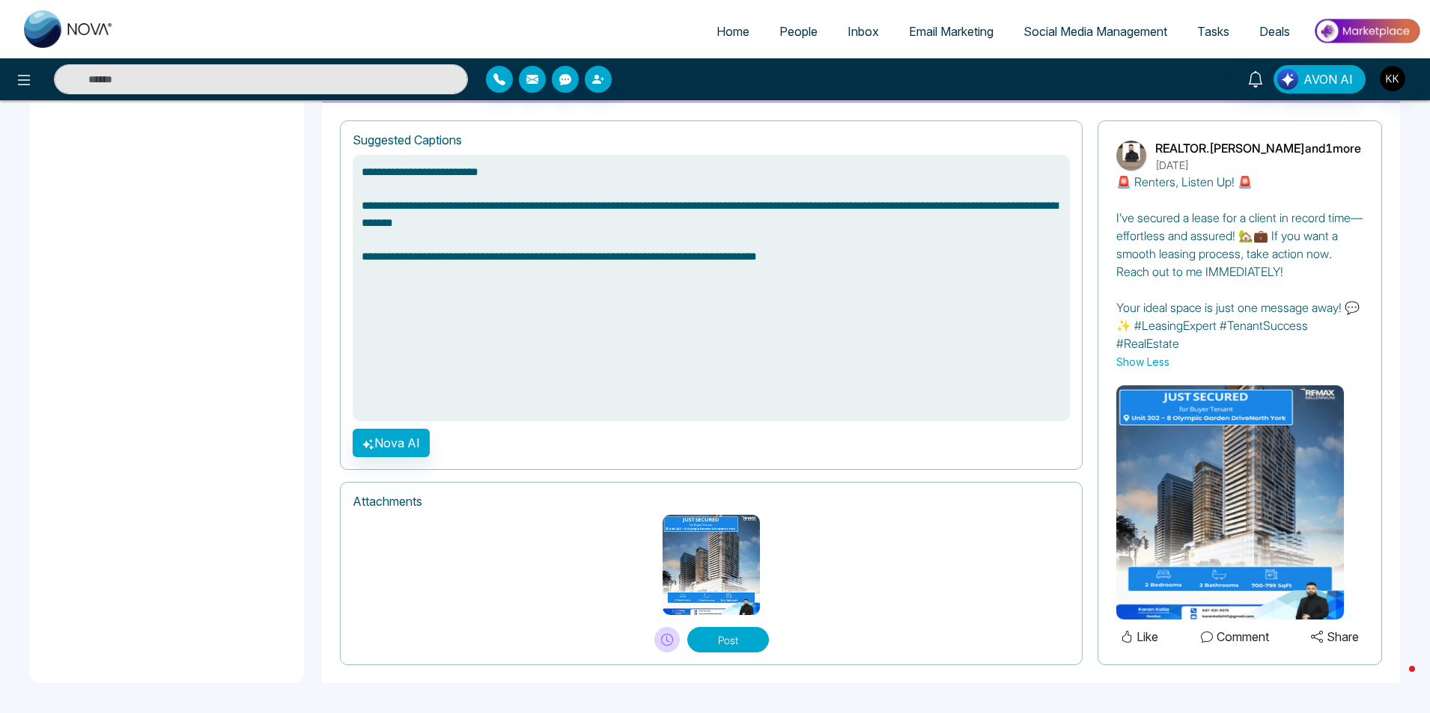
click at [732, 633] on button "Post" at bounding box center [728, 639] width 82 height 25
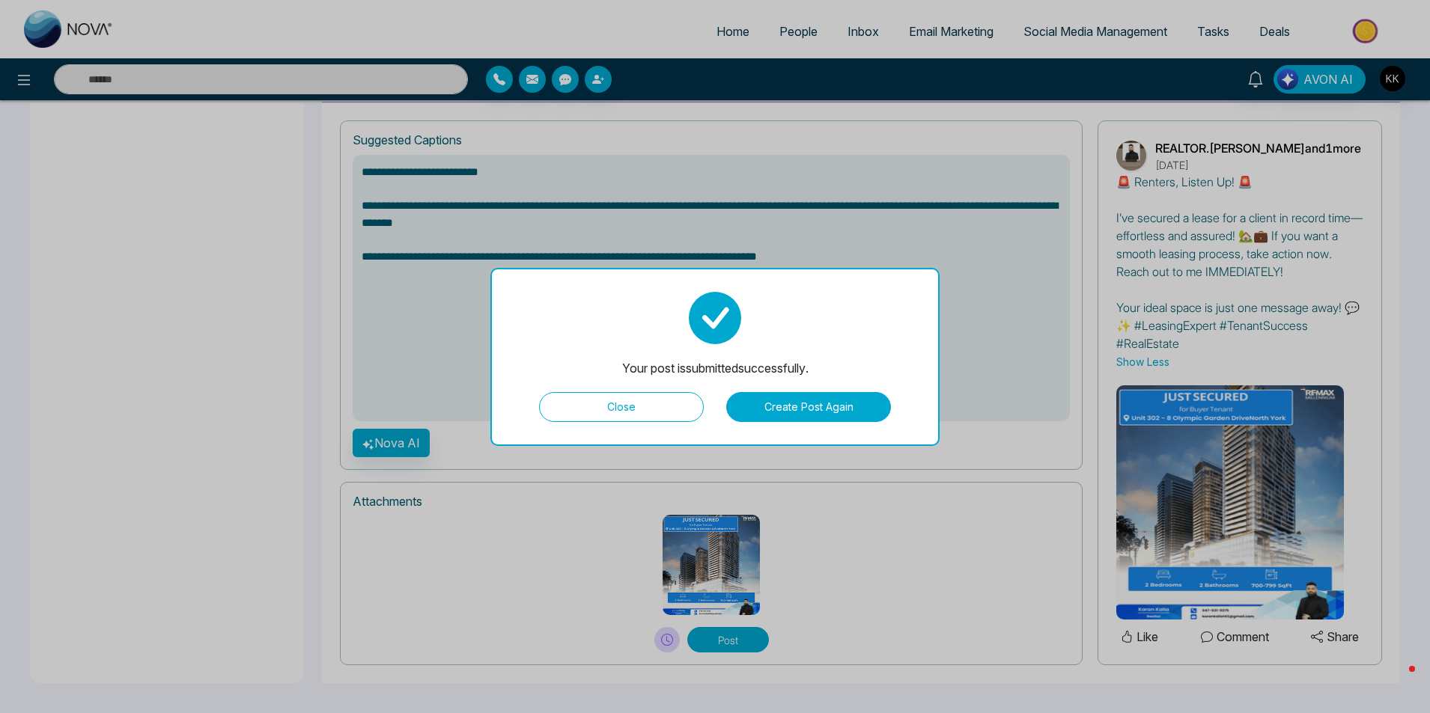
click at [636, 392] on button "Close" at bounding box center [621, 407] width 165 height 30
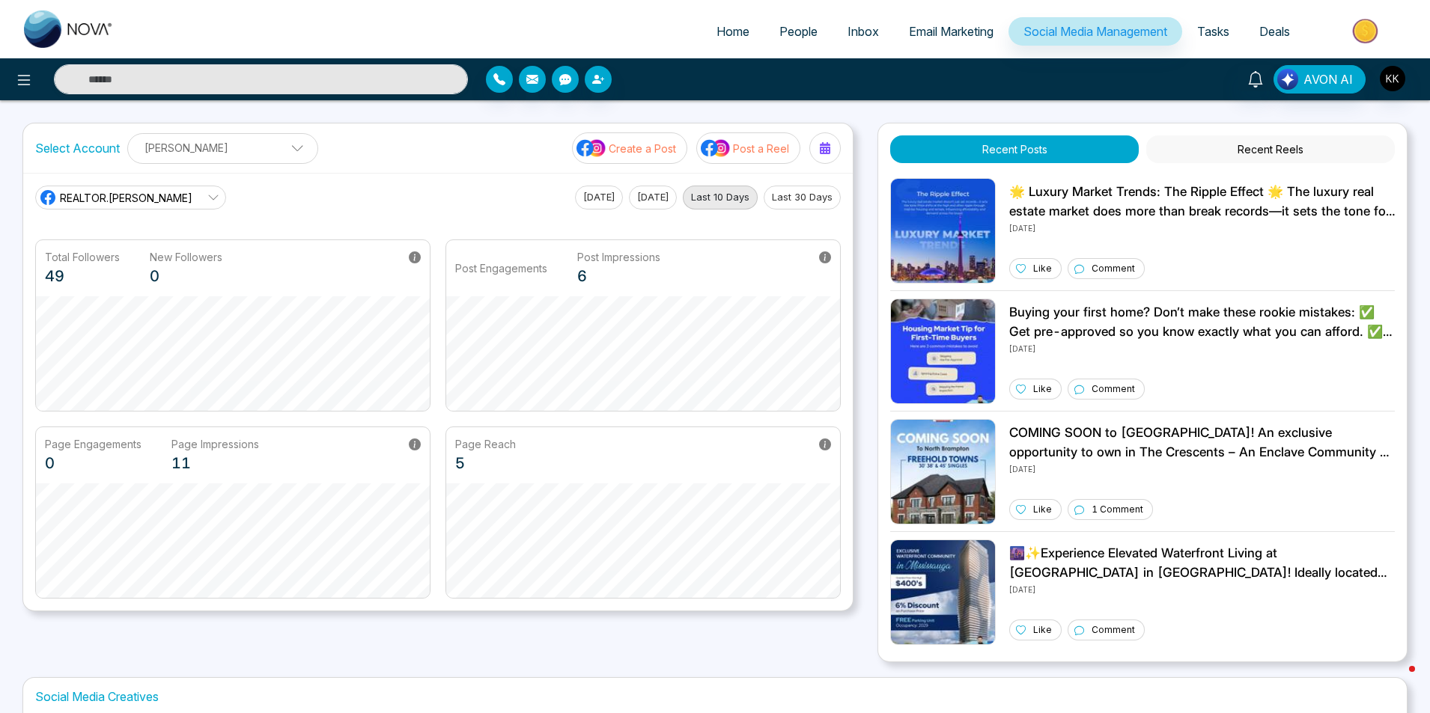
click at [78, 34] on img at bounding box center [69, 28] width 90 height 37
select select "*"
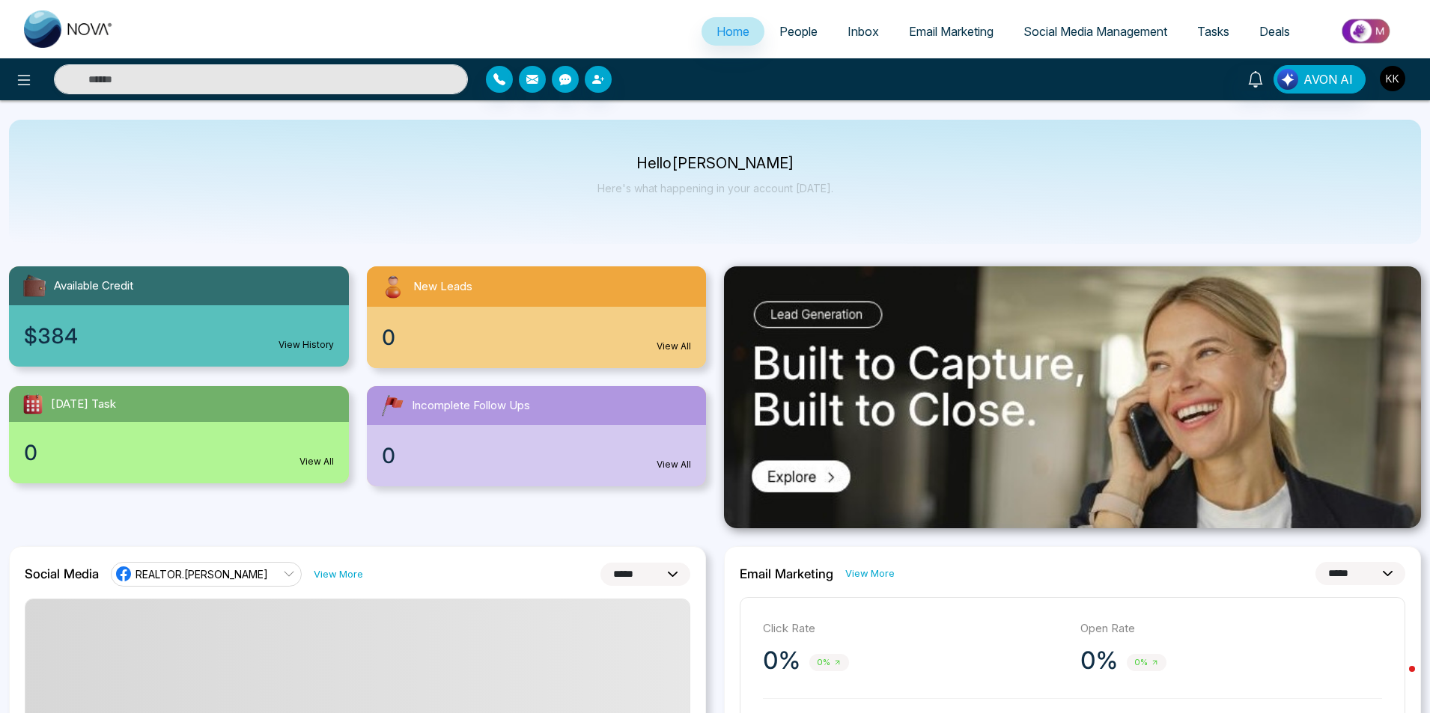
click at [1385, 67] on button "button" at bounding box center [1392, 78] width 27 height 27
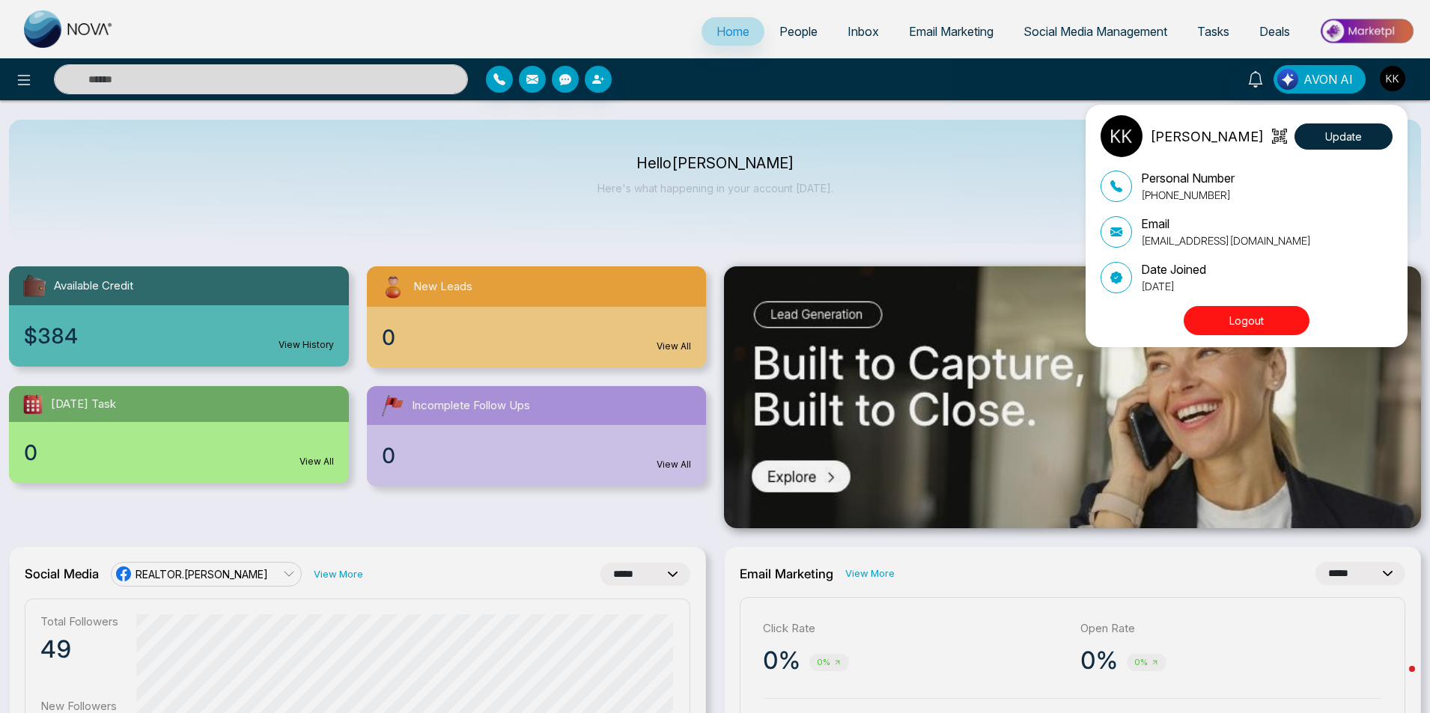
click at [1246, 327] on button "Logout" at bounding box center [1247, 320] width 126 height 29
